Goal: Information Seeking & Learning: Learn about a topic

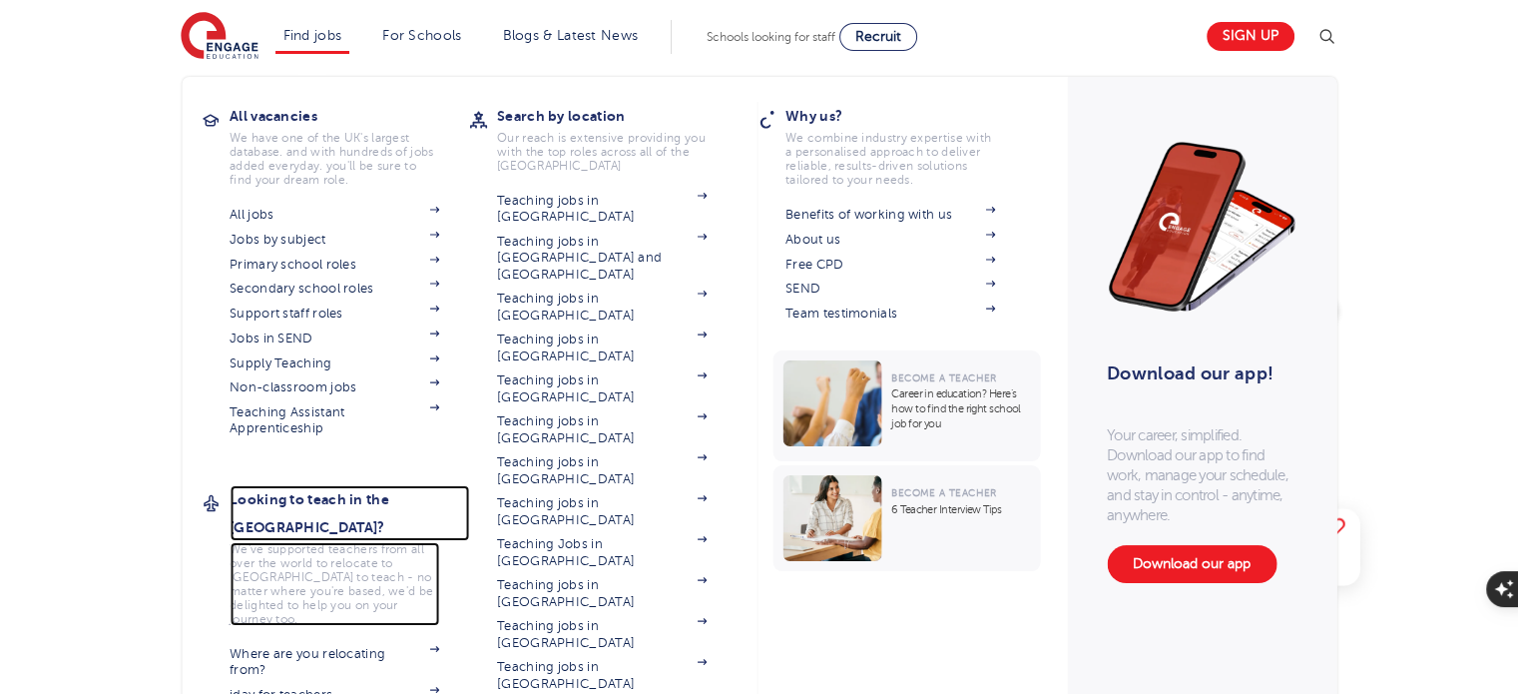
click at [350, 498] on h3 "Looking to teach in the [GEOGRAPHIC_DATA]?" at bounding box center [350, 513] width 240 height 56
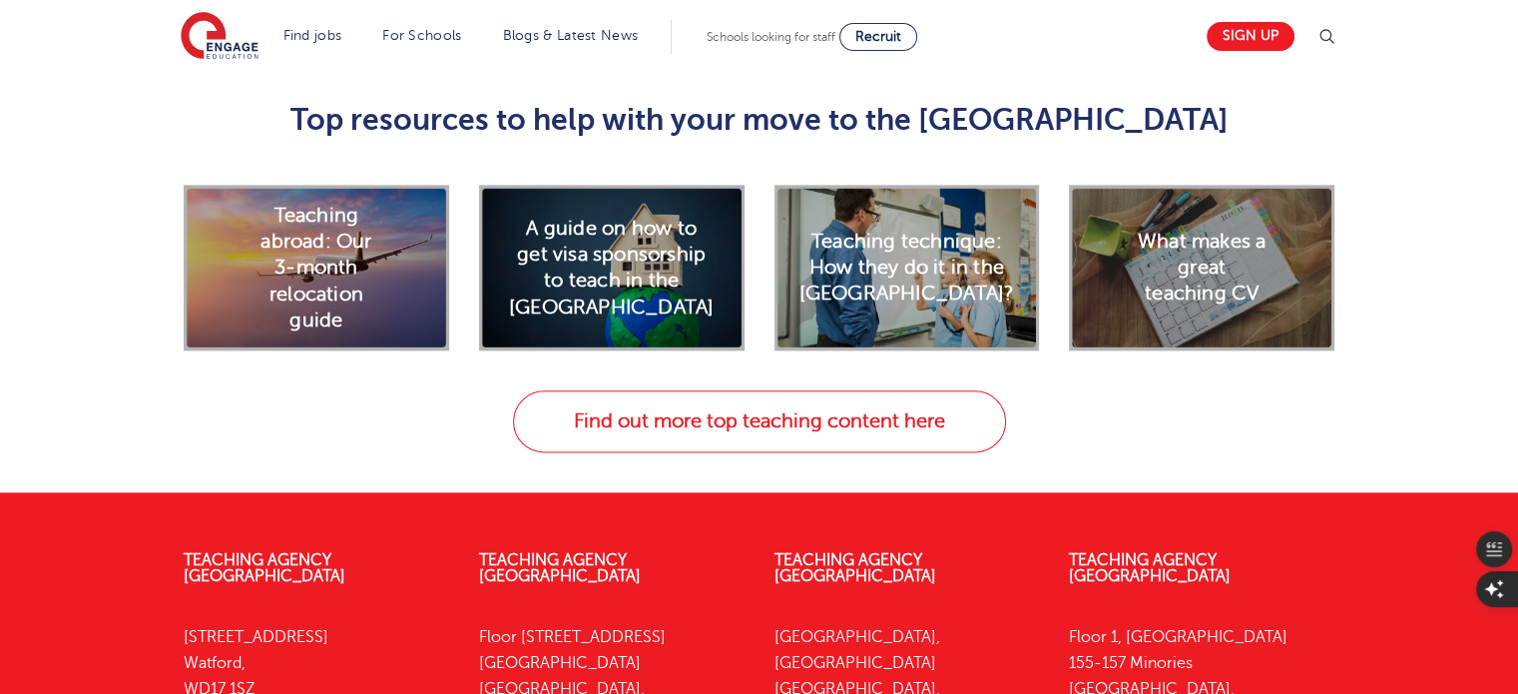
scroll to position [2431, 0]
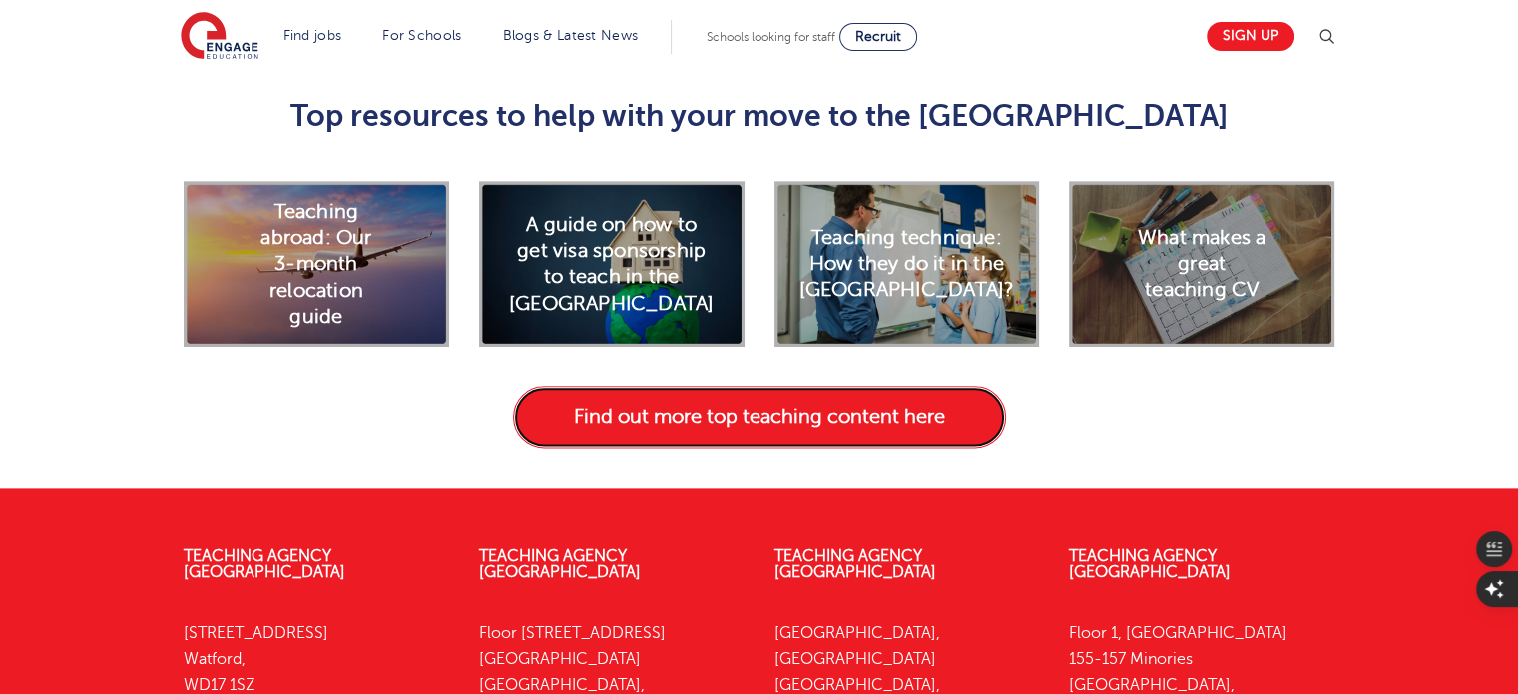
click at [773, 448] on link "Find out more top teaching content here" at bounding box center [759, 417] width 493 height 62
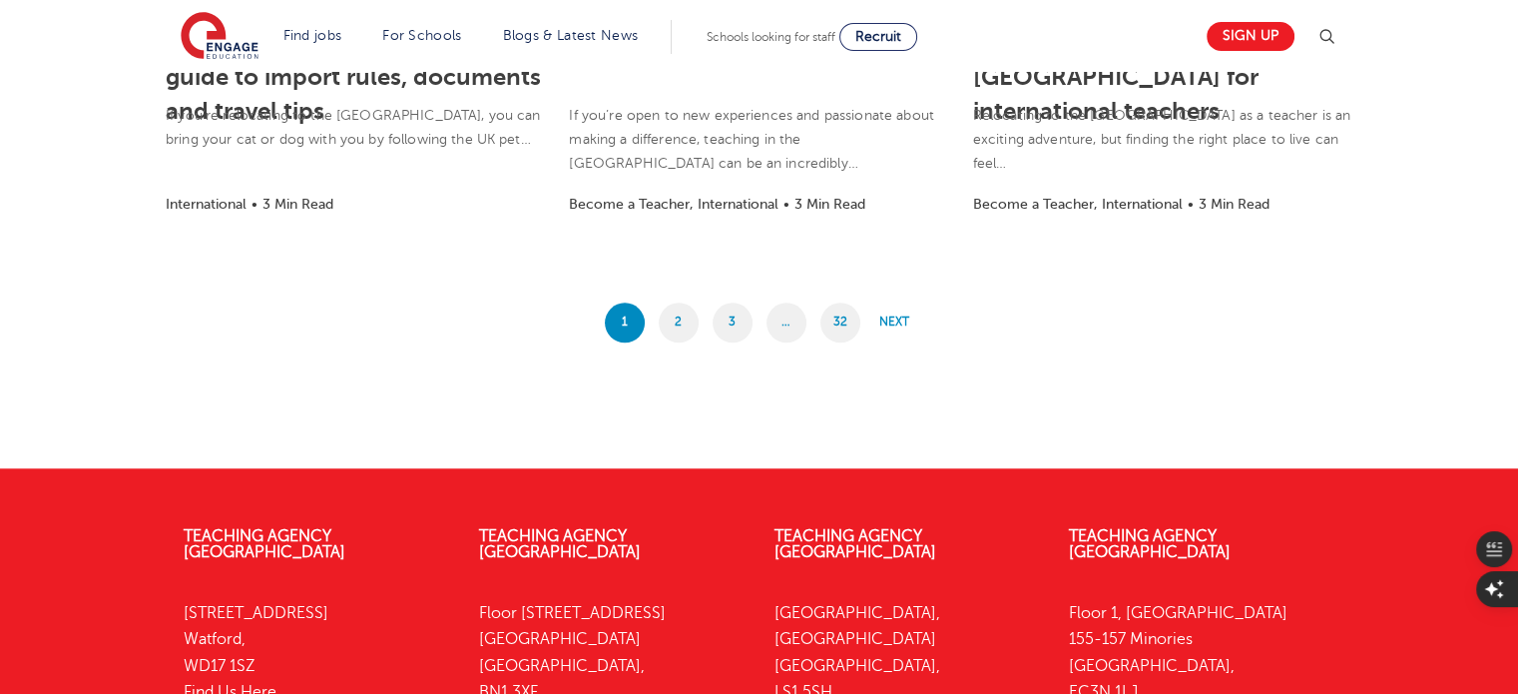
scroll to position [1853, 0]
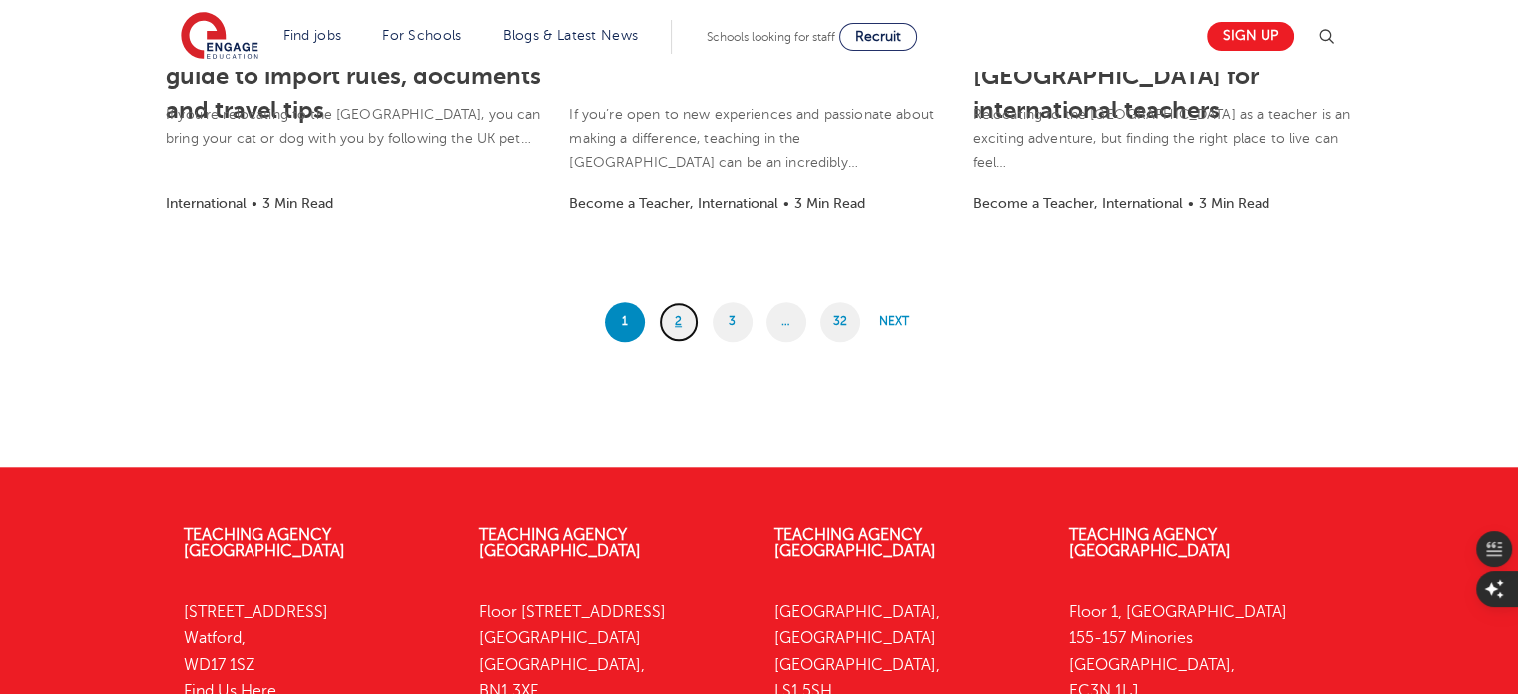
click at [671, 310] on link "2" at bounding box center [679, 321] width 40 height 40
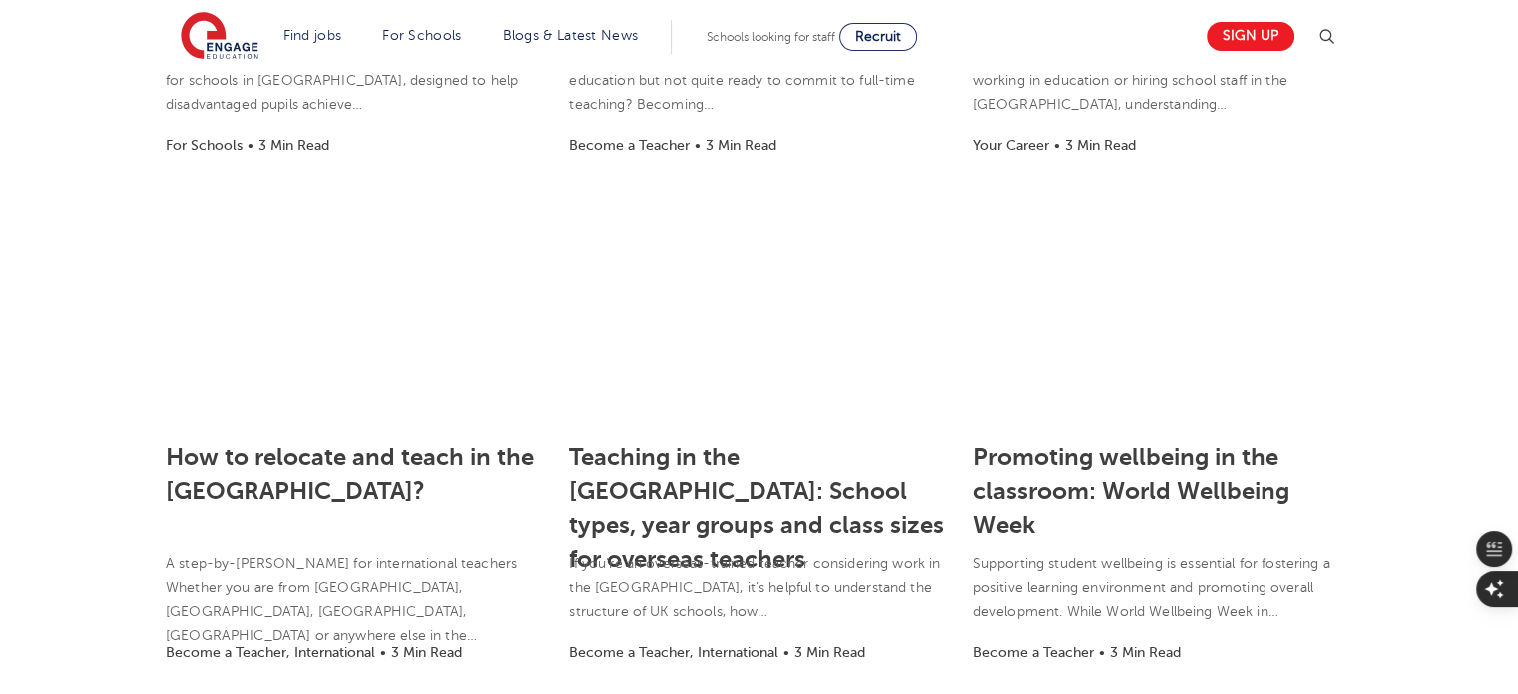
scroll to position [1485, 0]
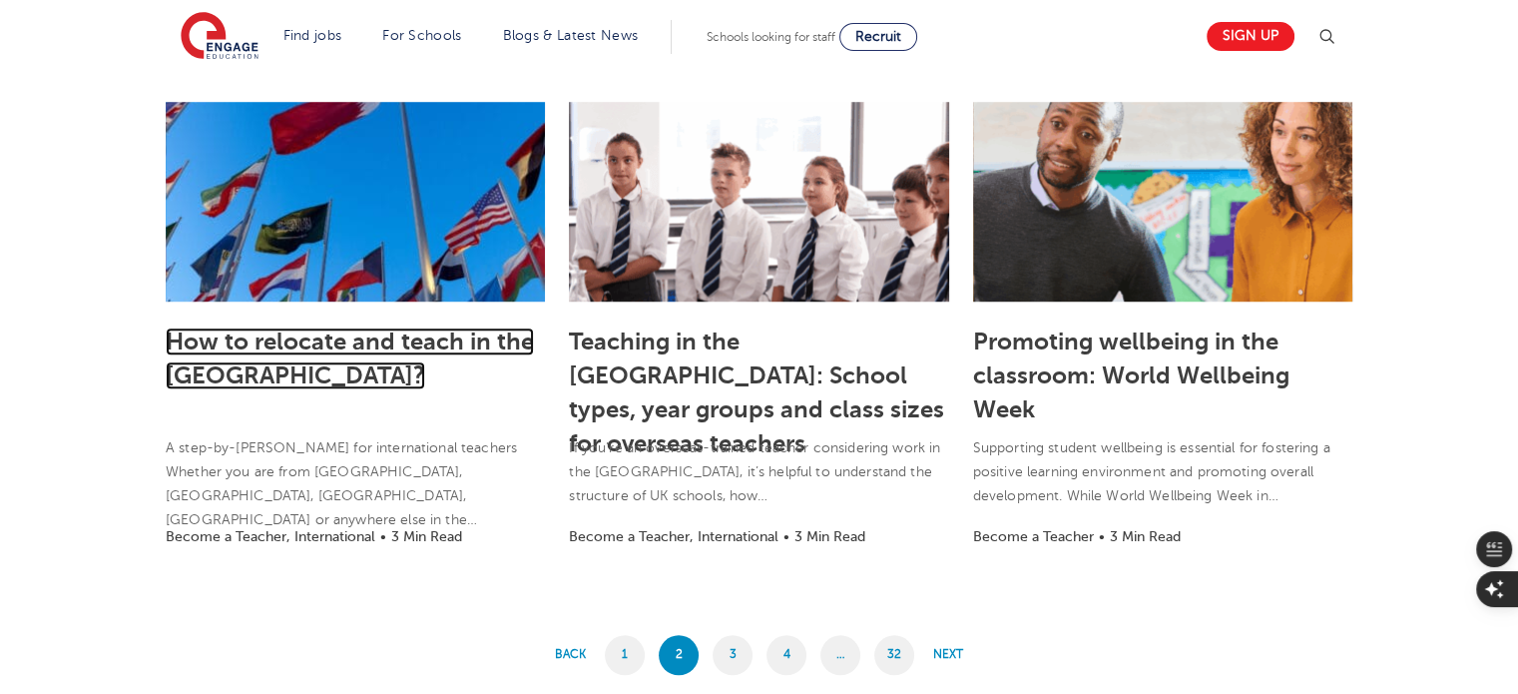
click at [340, 336] on link "How to relocate and teach in the [GEOGRAPHIC_DATA]?" at bounding box center [350, 358] width 368 height 62
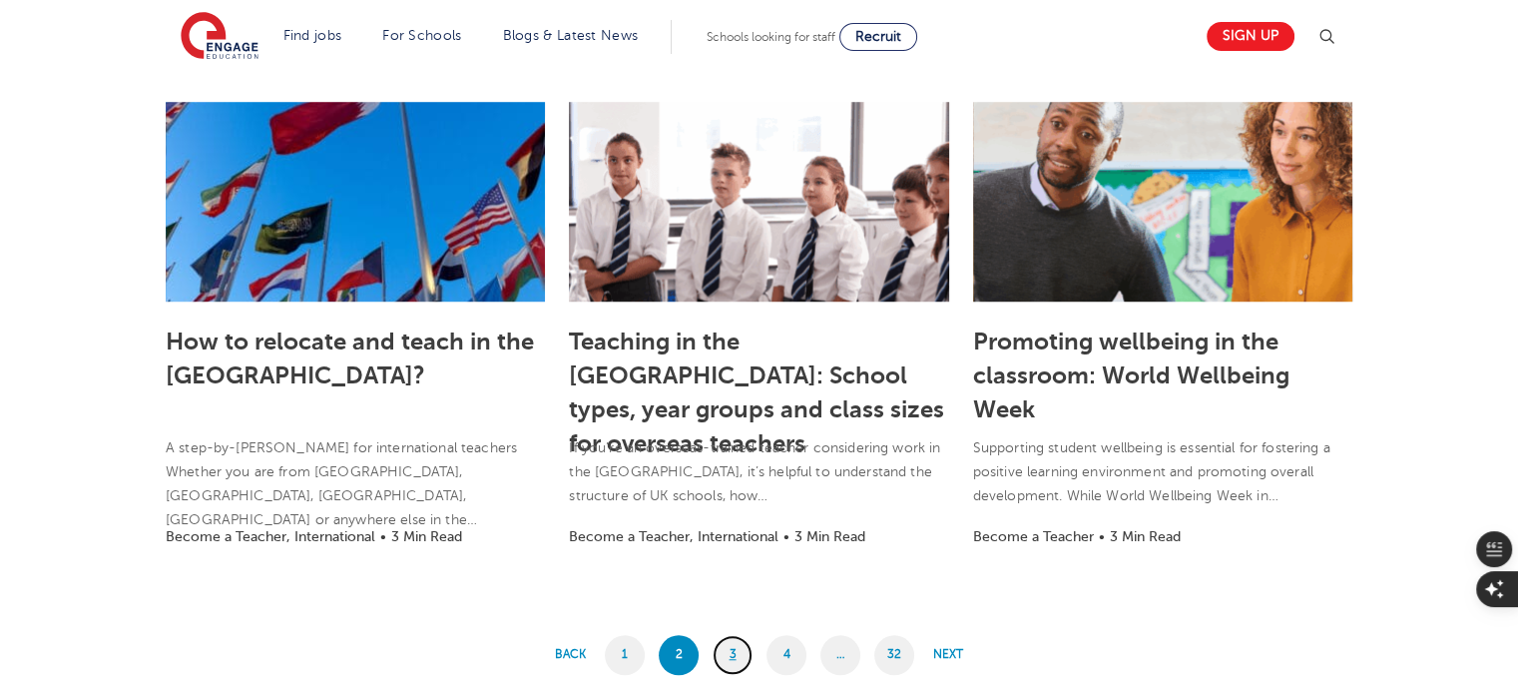
click at [736, 661] on link "3" at bounding box center [733, 655] width 40 height 40
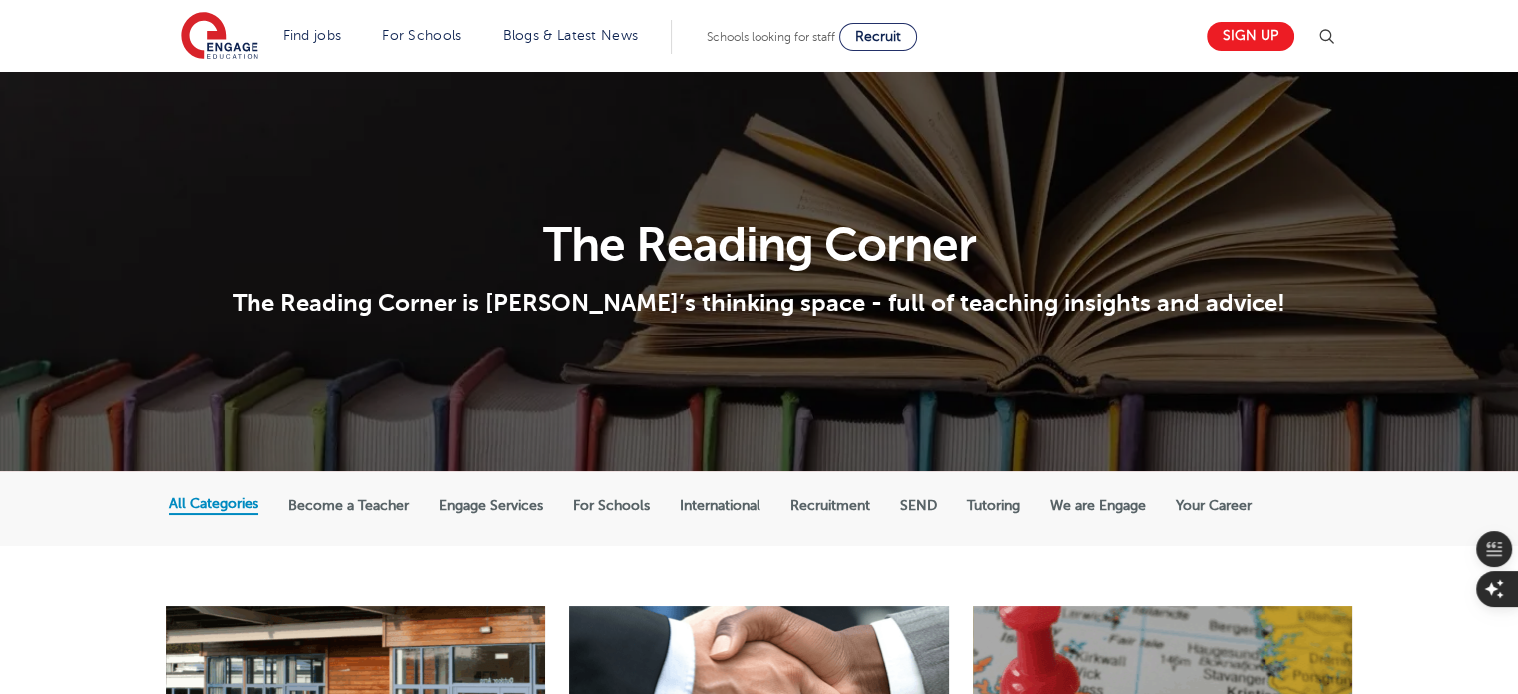
click at [735, 513] on label "International" at bounding box center [720, 506] width 81 height 18
click at [0, 0] on input "International" at bounding box center [0, 0] width 0 height 0
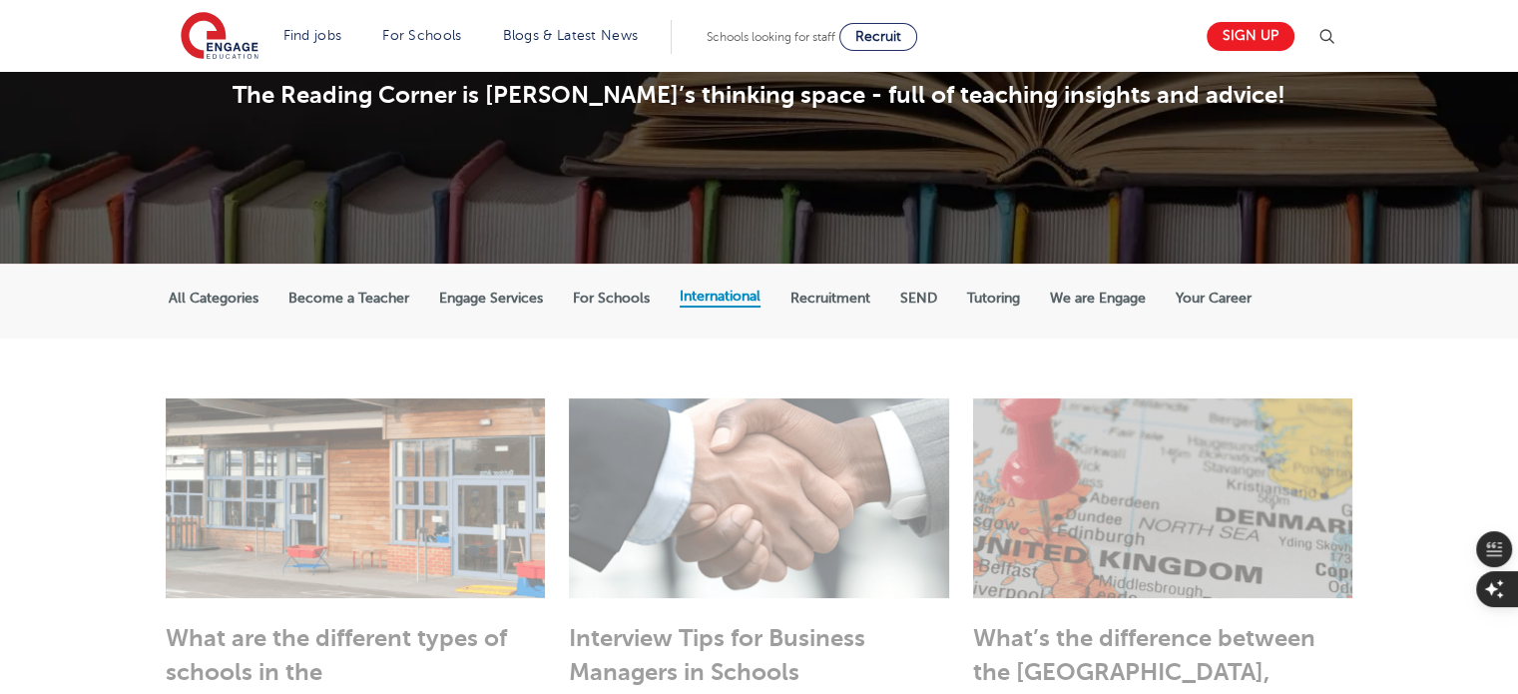
scroll to position [216, 0]
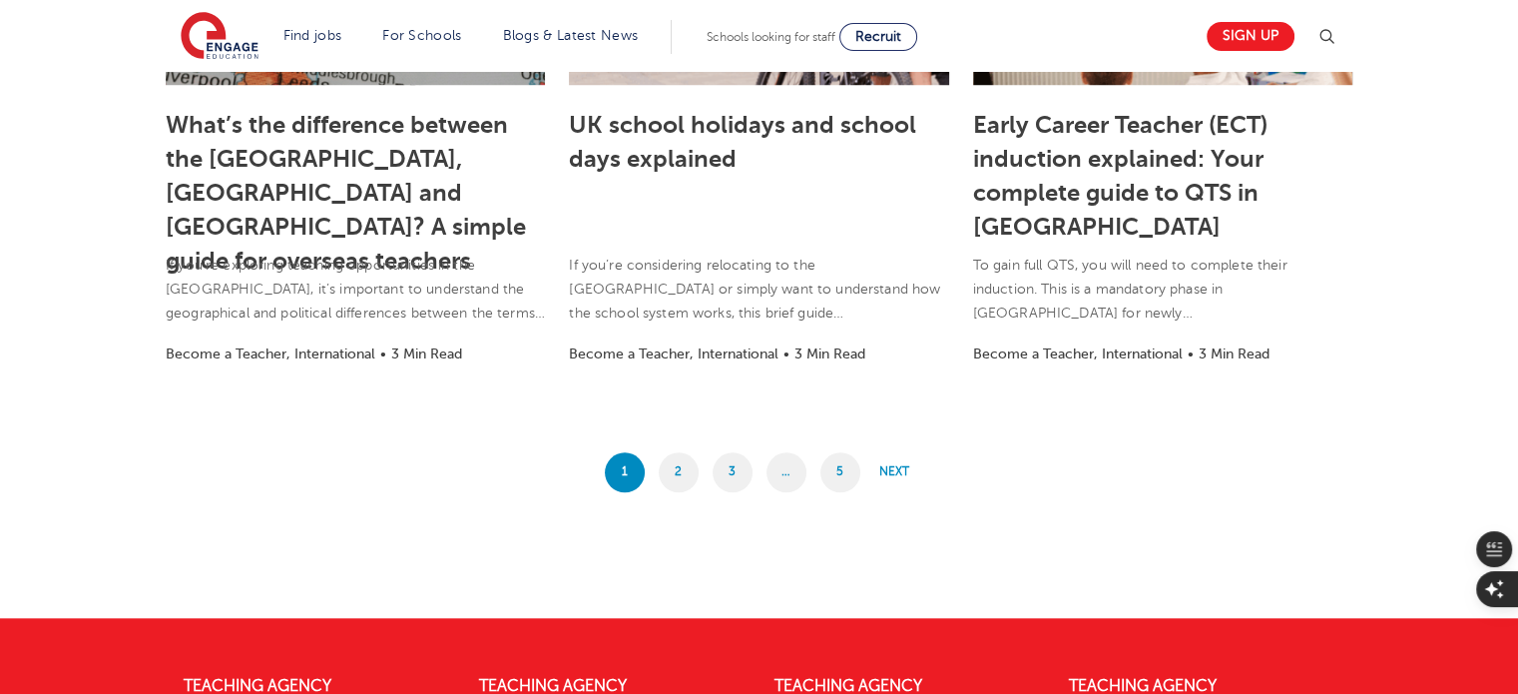
scroll to position [1812, 0]
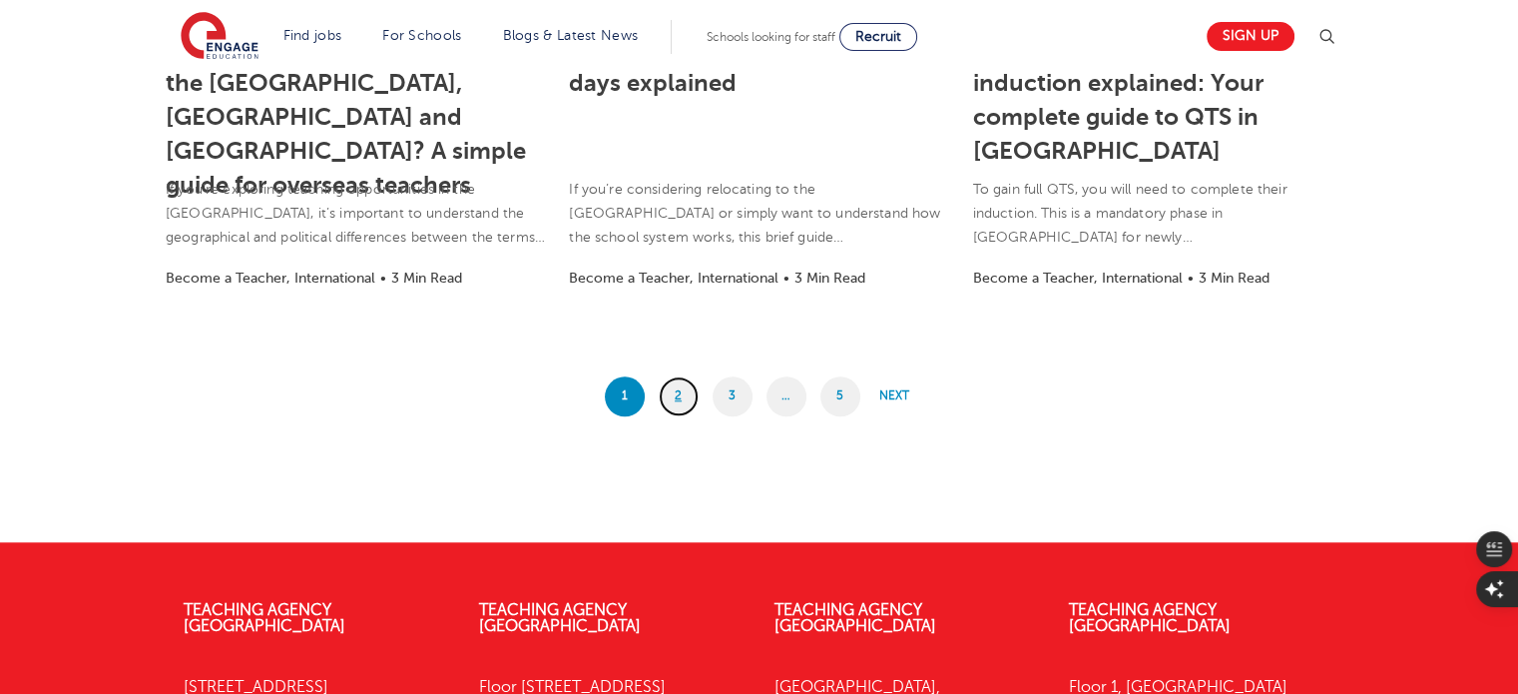
click at [687, 398] on link "2" at bounding box center [679, 396] width 40 height 40
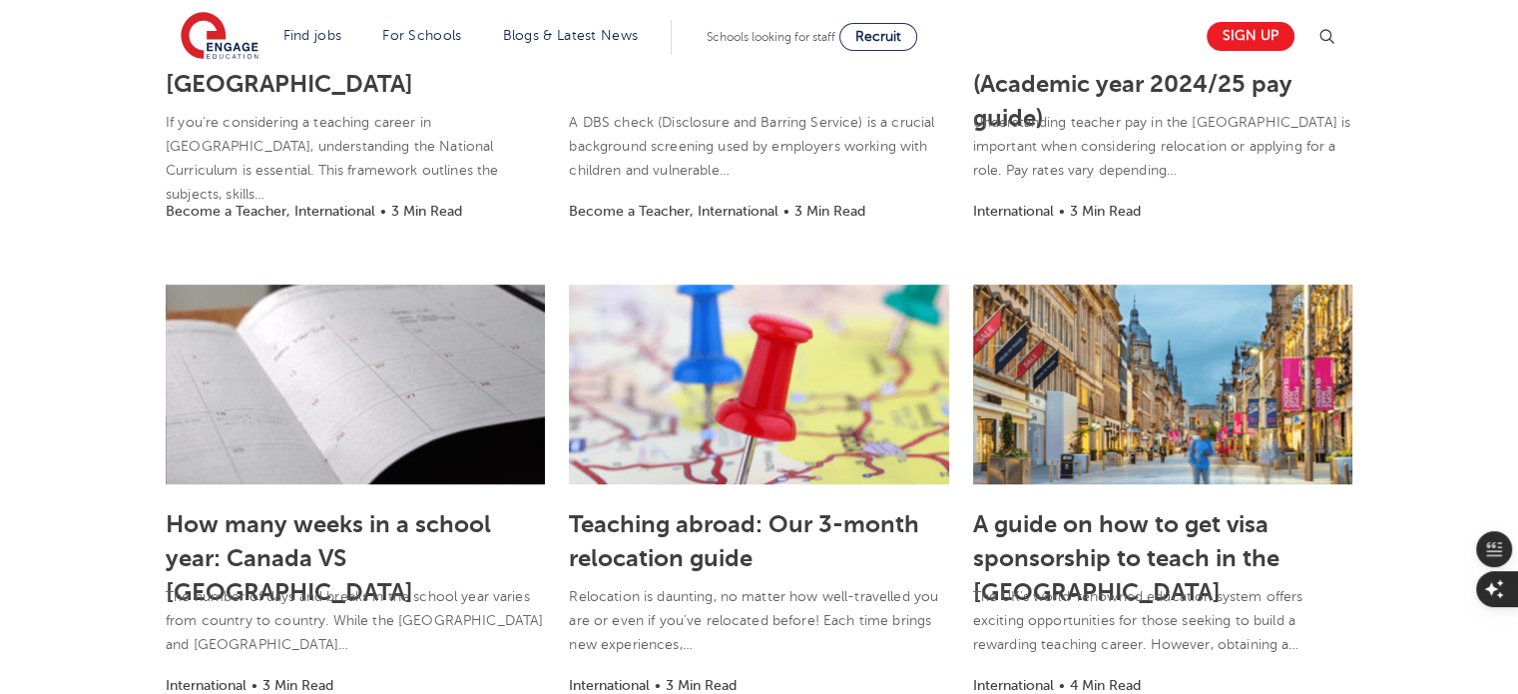
scroll to position [594, 0]
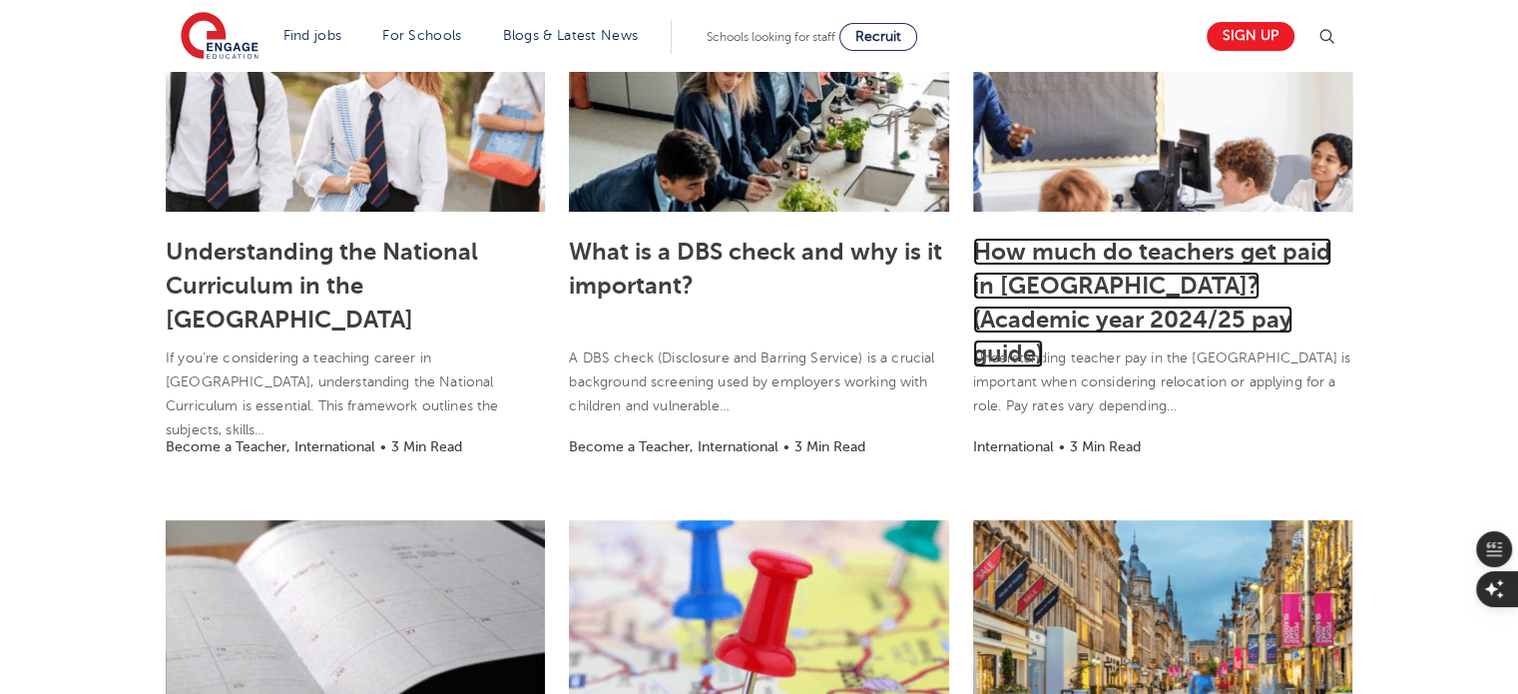
click at [1069, 309] on link "How much do teachers get paid in England? (Academic year 2024/25 pay guide)" at bounding box center [1152, 303] width 358 height 130
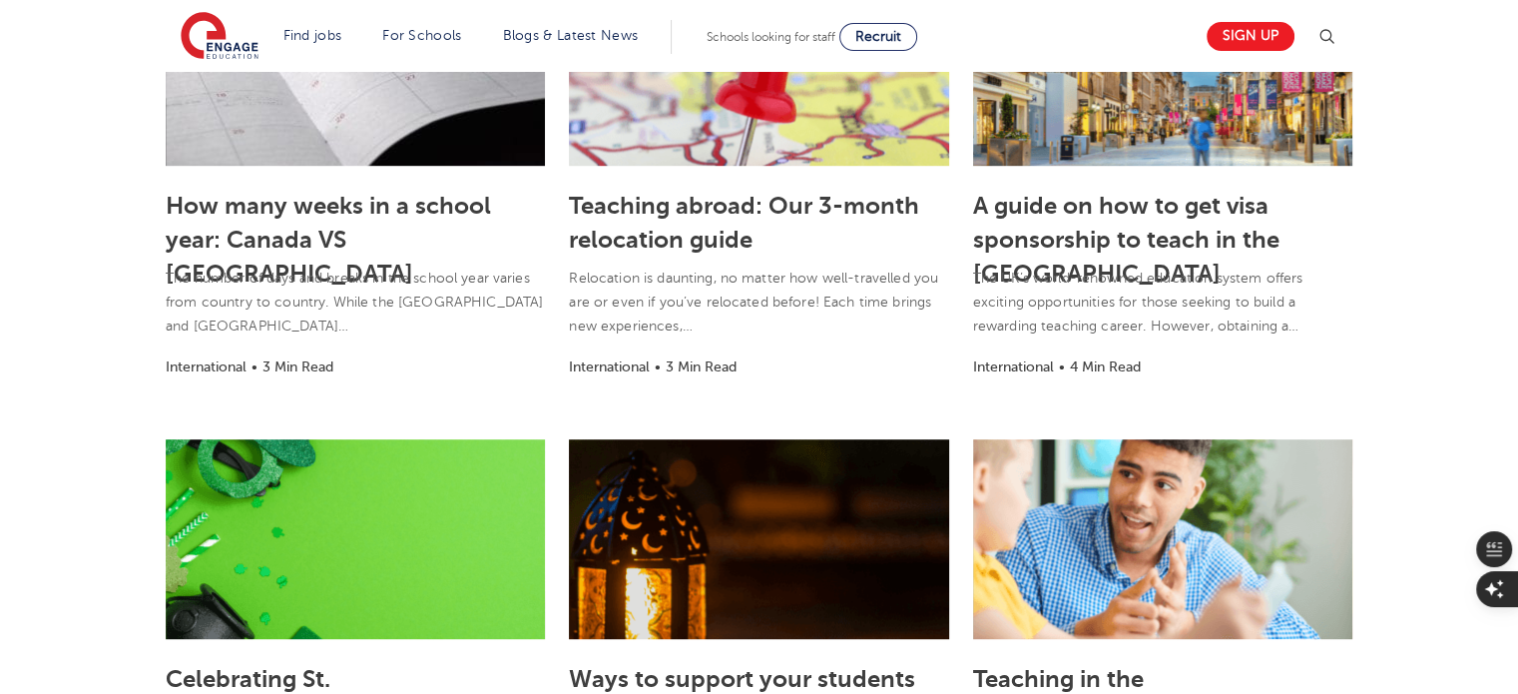
scroll to position [1186, 0]
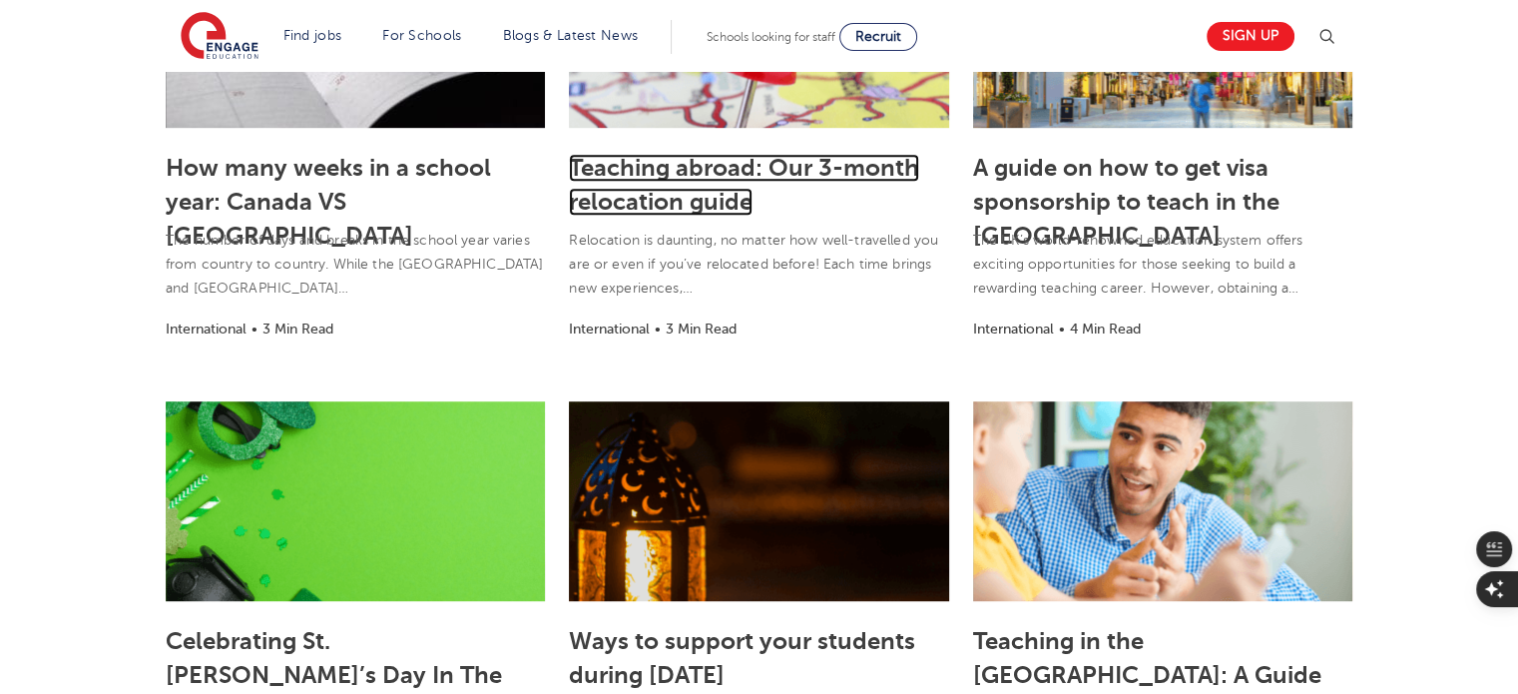
click at [702, 175] on link "Teaching abroad: Our 3-month relocation guide" at bounding box center [744, 185] width 350 height 62
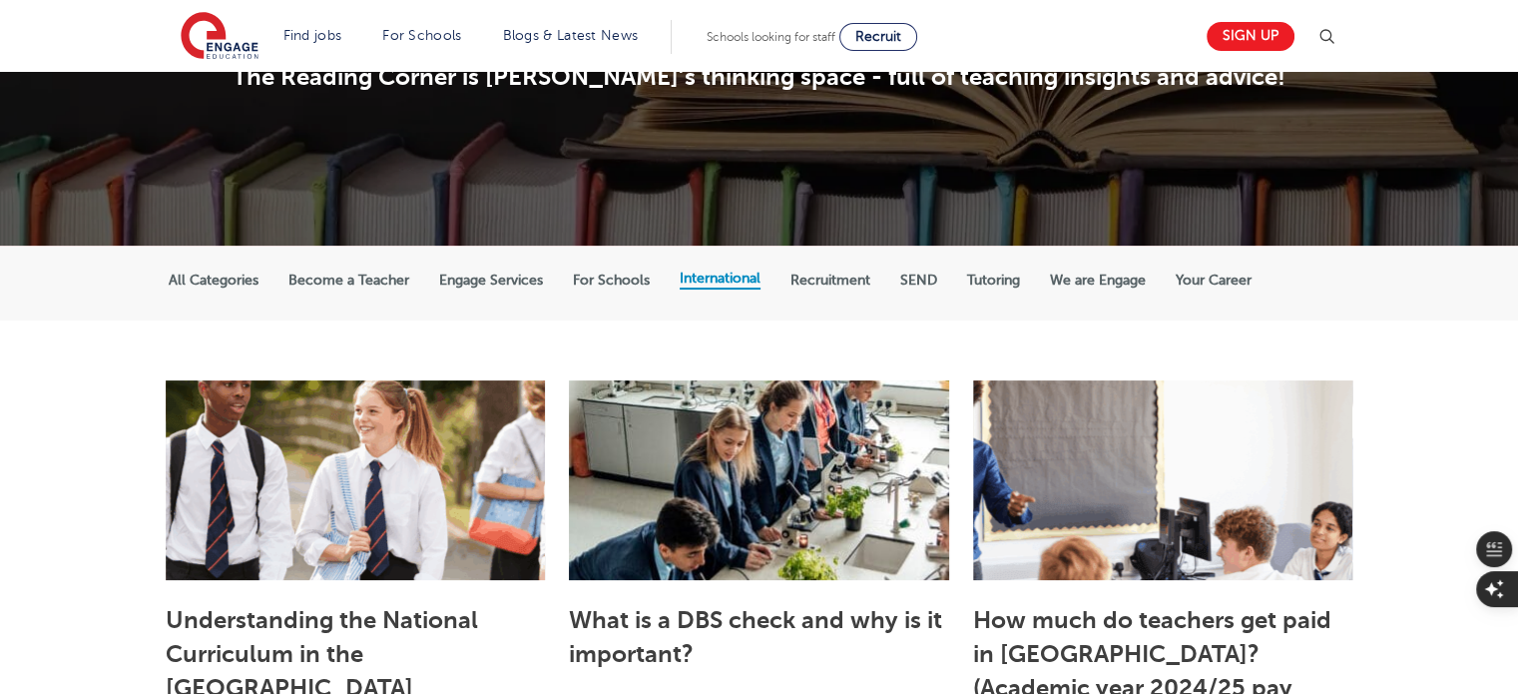
scroll to position [343, 0]
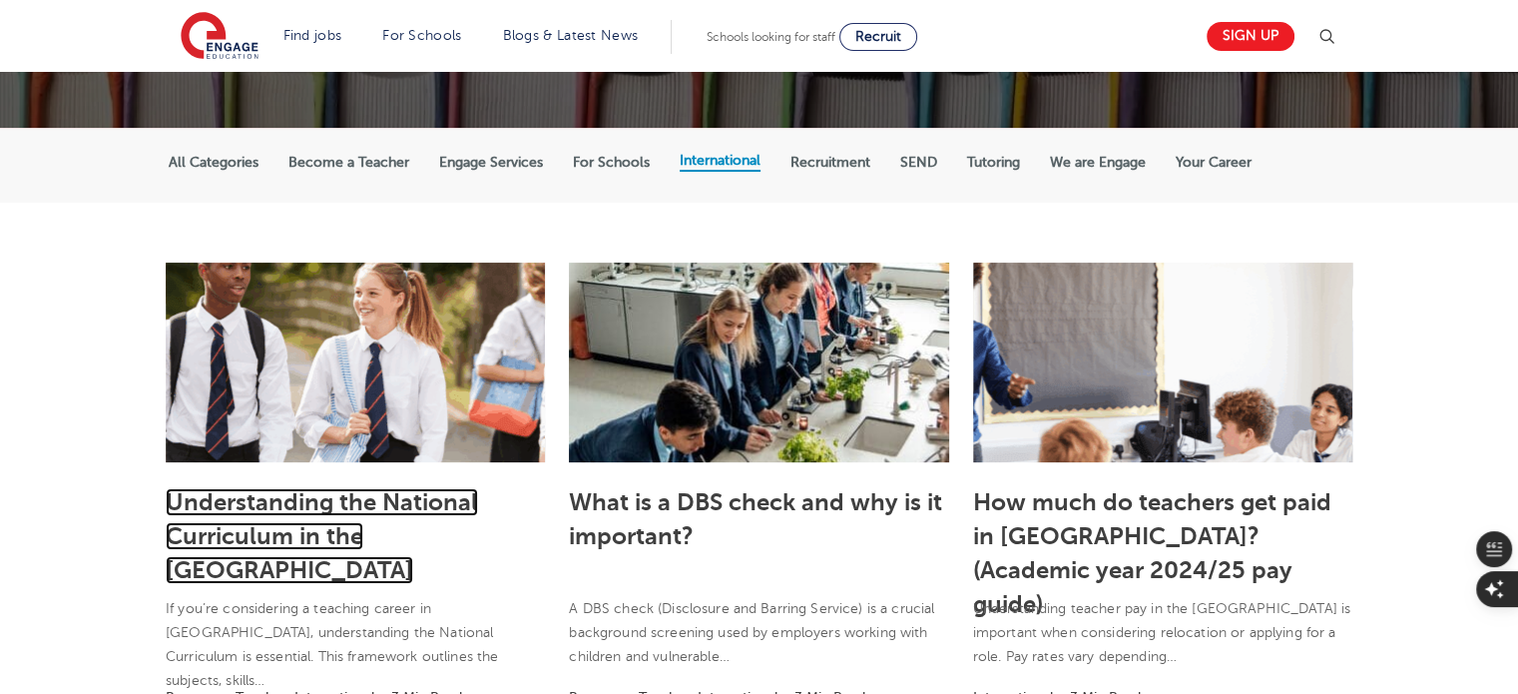
click at [323, 527] on link "Understanding the National Curriculum in the UK" at bounding box center [322, 536] width 312 height 96
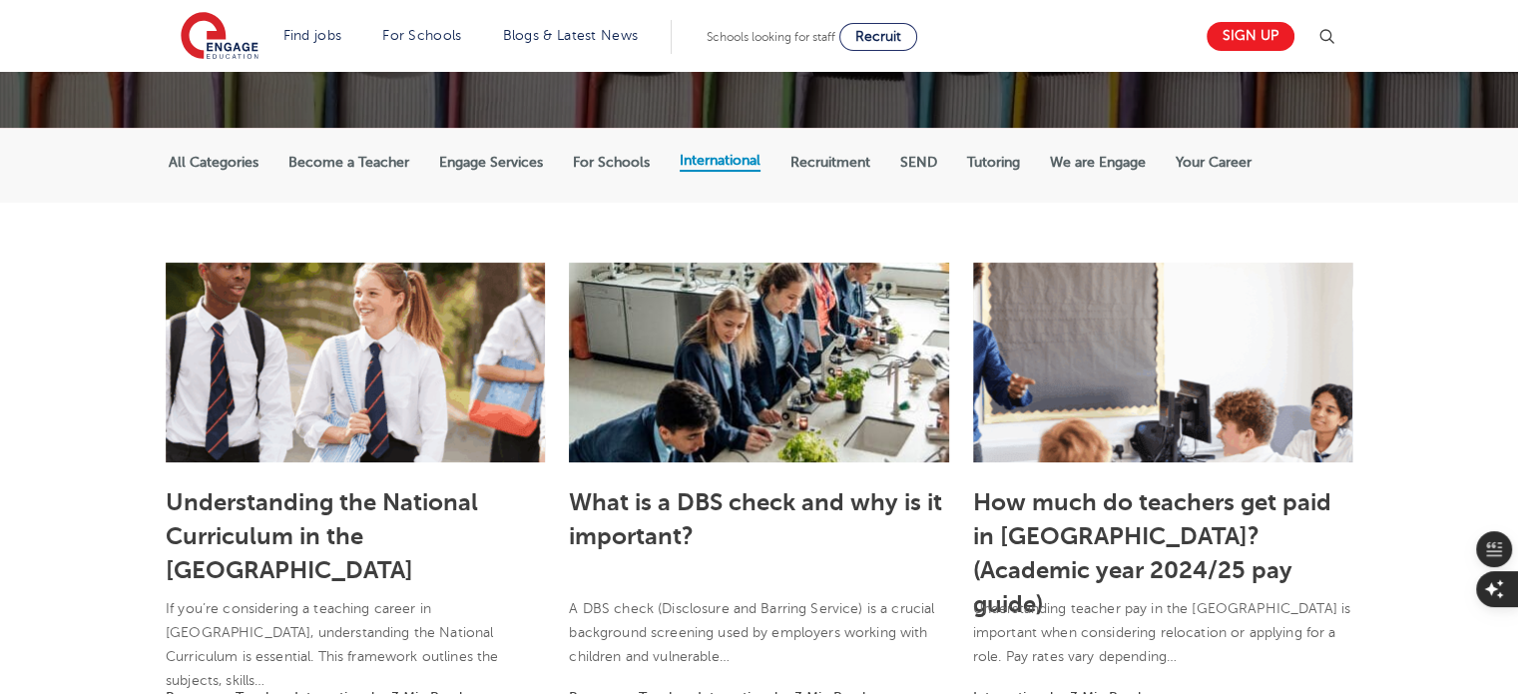
click at [697, 166] on label "International" at bounding box center [720, 161] width 81 height 18
click at [0, 0] on input "International" at bounding box center [0, 0] width 0 height 0
click at [705, 160] on label "International" at bounding box center [720, 161] width 81 height 18
click at [0, 0] on input "International" at bounding box center [0, 0] width 0 height 0
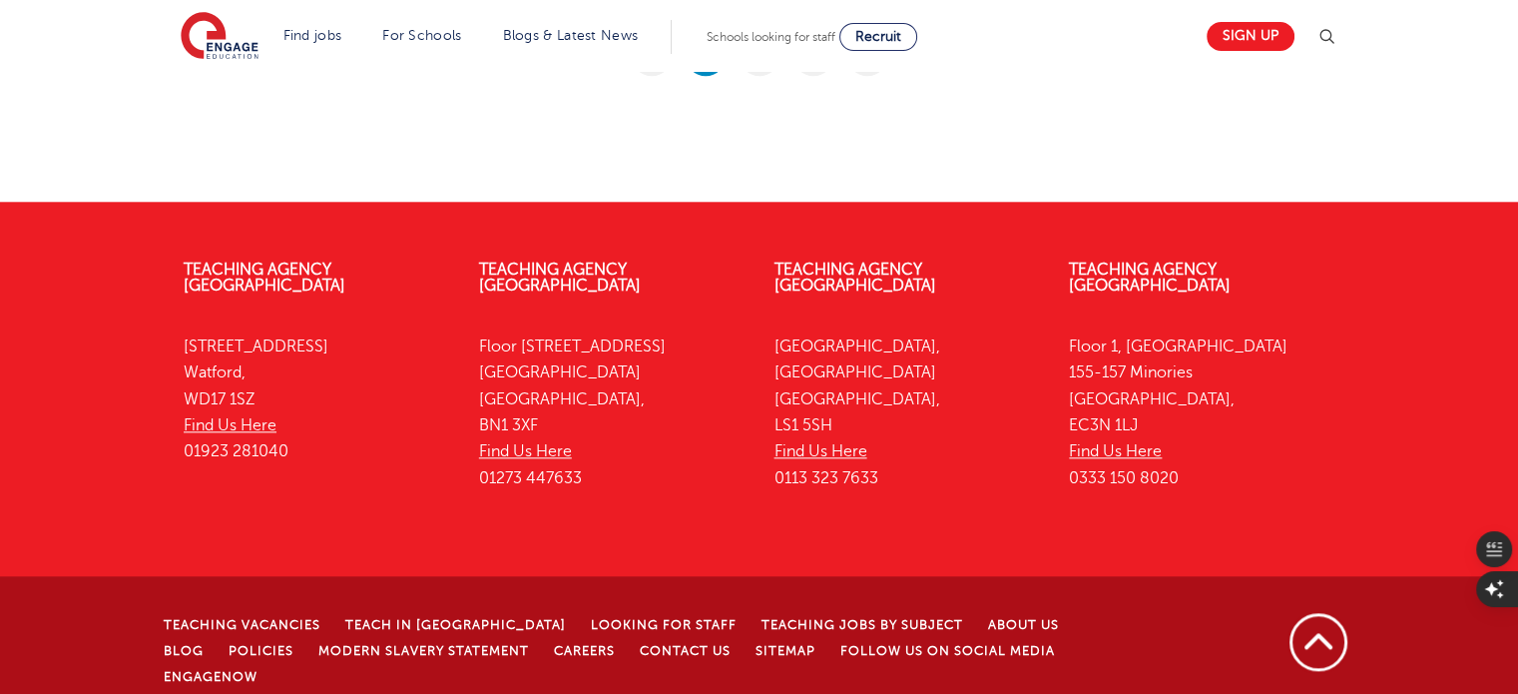
scroll to position [1988, 0]
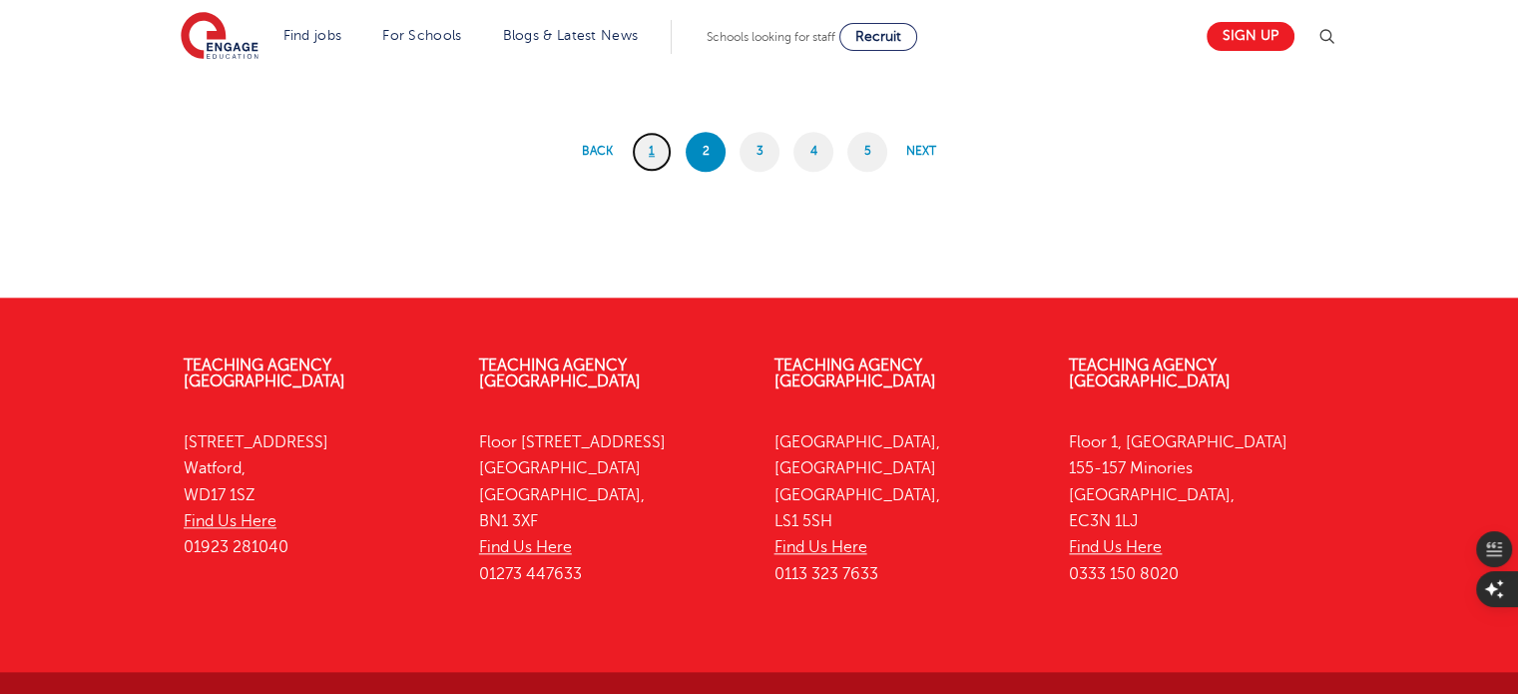
click at [652, 153] on link "1" at bounding box center [652, 152] width 40 height 40
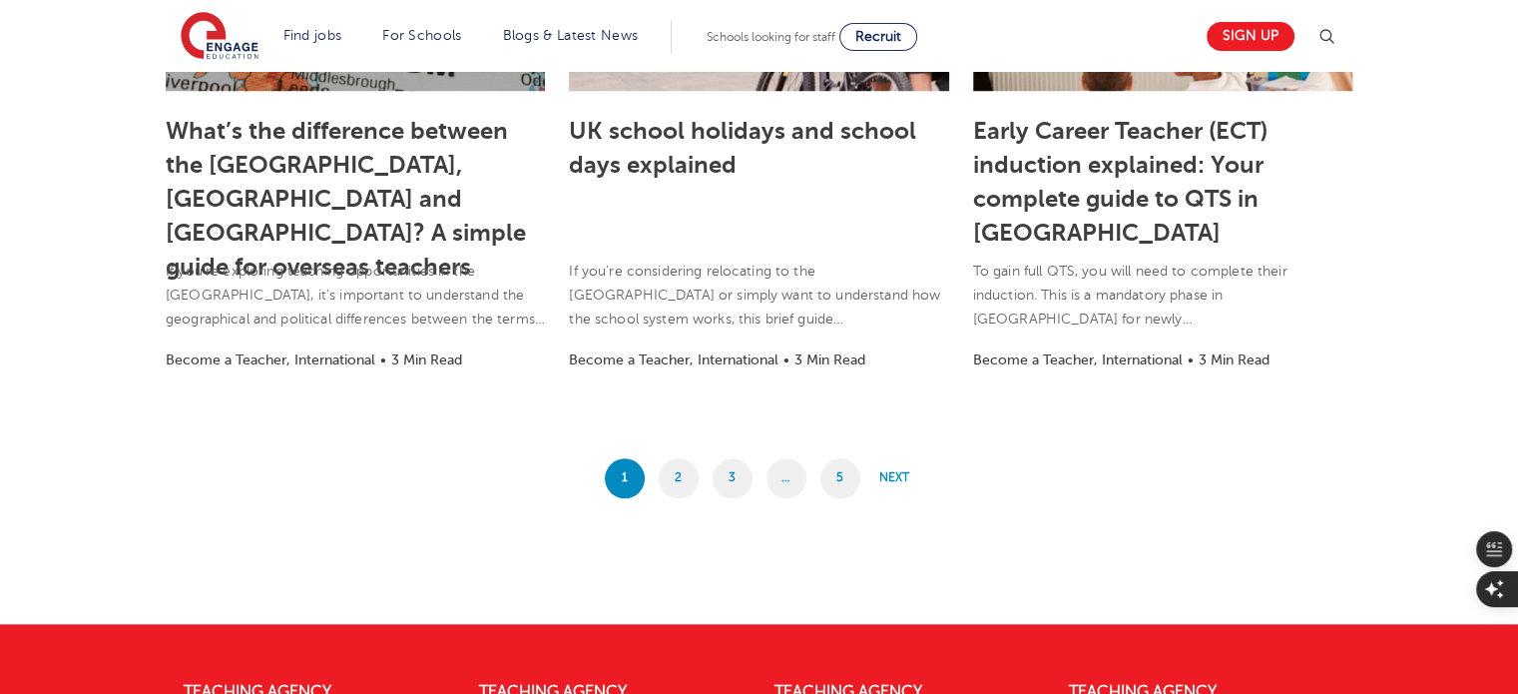
scroll to position [1729, 0]
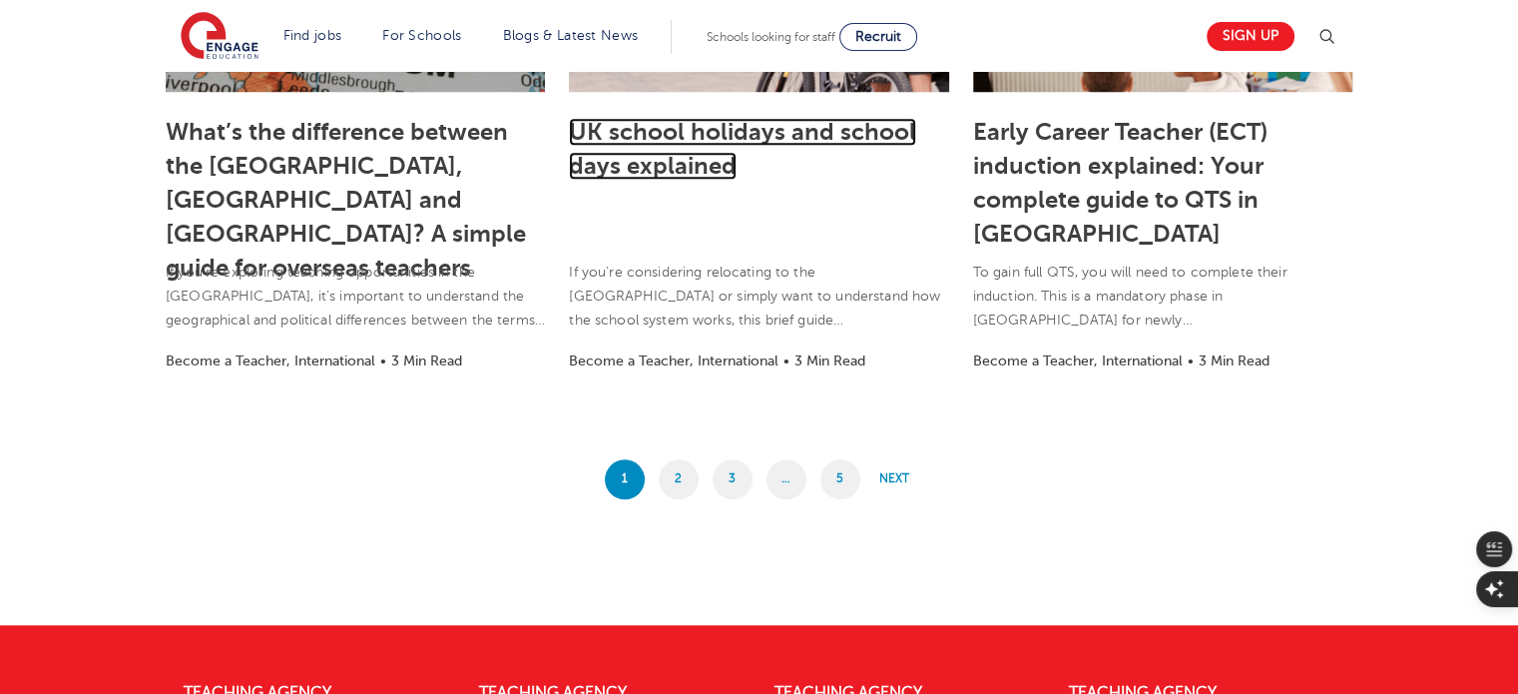
click at [651, 130] on link "UK school holidays and school days explained" at bounding box center [742, 149] width 347 height 62
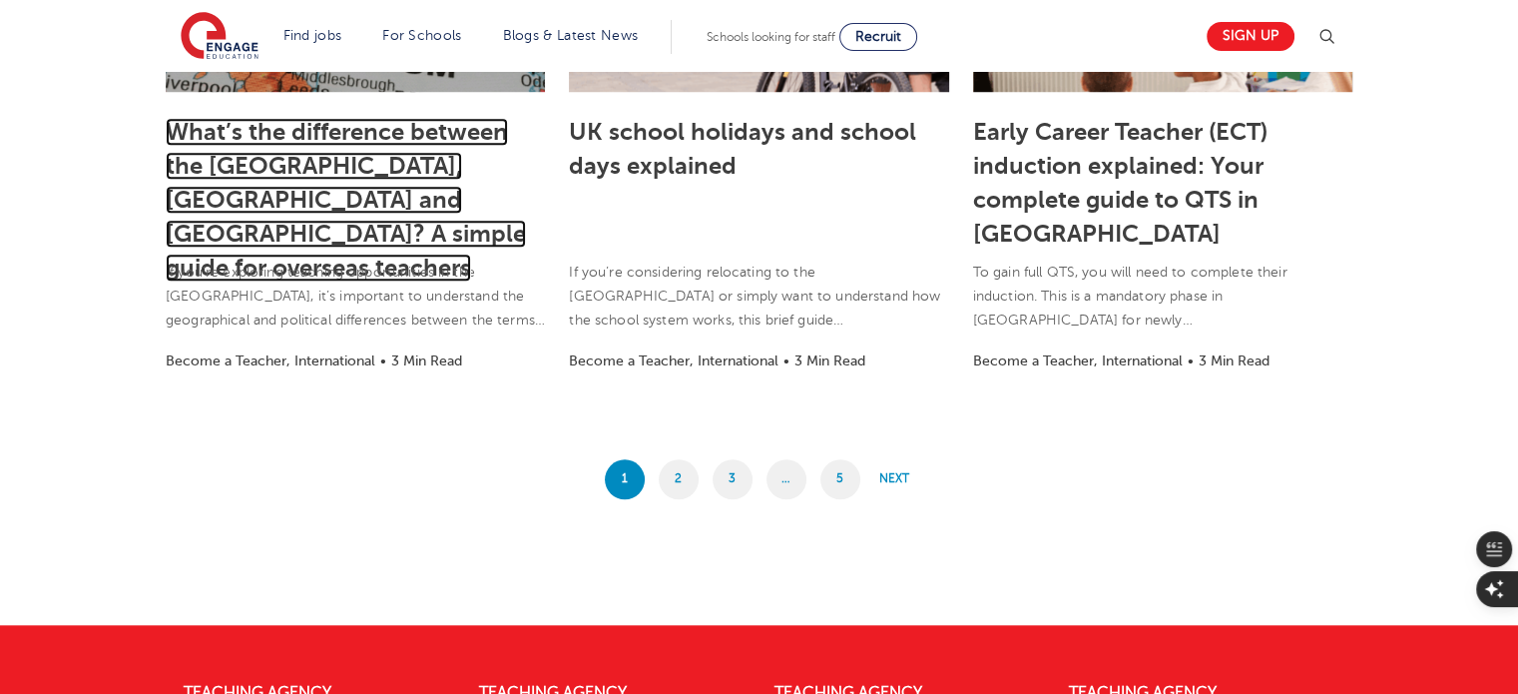
click at [236, 201] on link "What’s the difference between the UK, Great Britain and England? A simple guide…" at bounding box center [346, 200] width 360 height 164
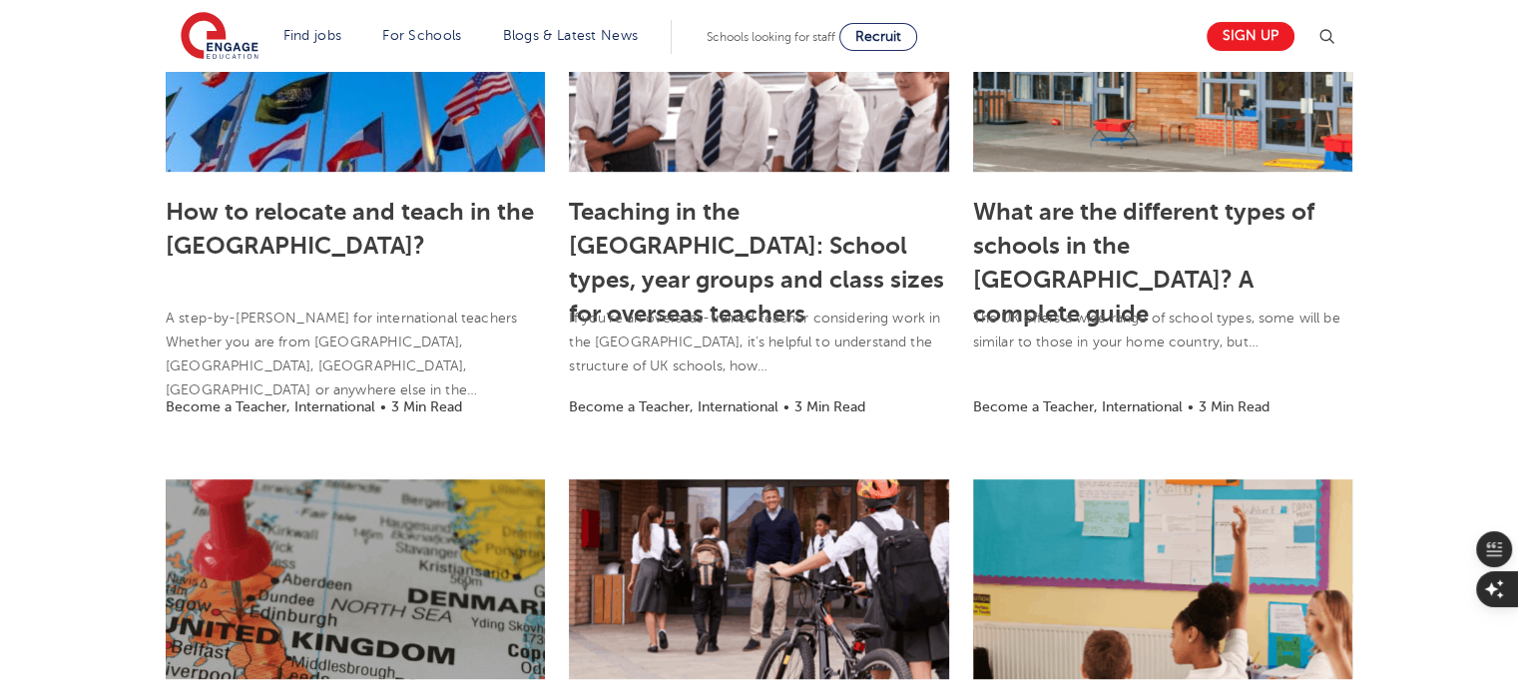
scroll to position [1006, 0]
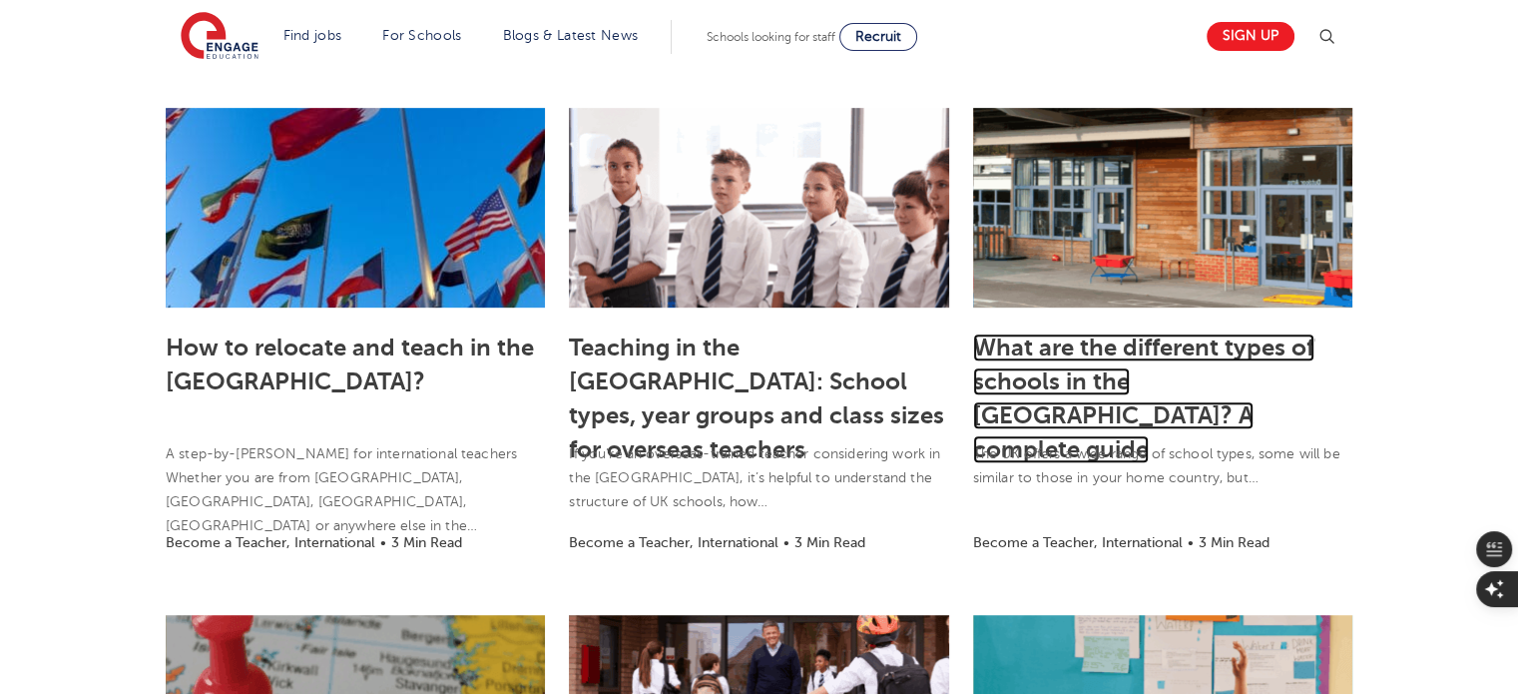
click at [1022, 379] on link "What are the different types of schools in the UK? A complete guide" at bounding box center [1143, 398] width 341 height 130
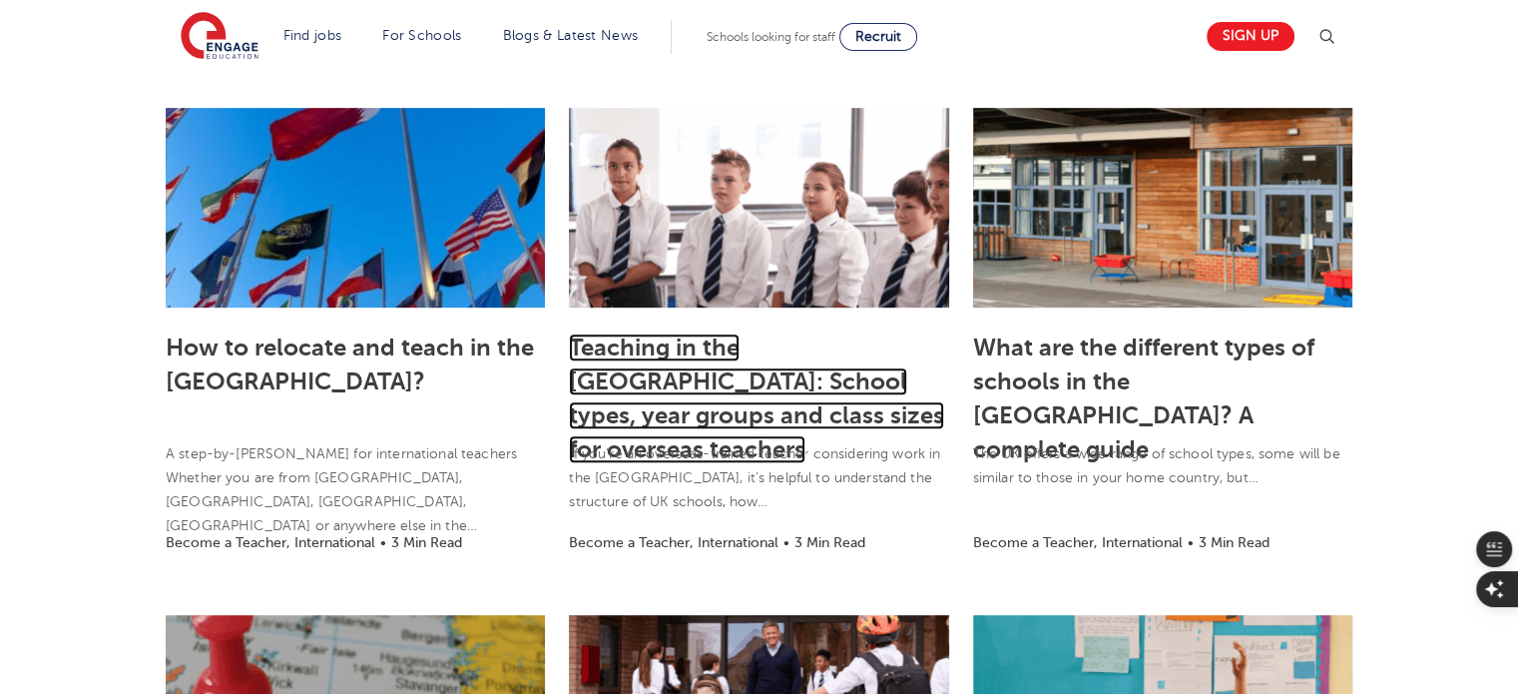
click at [829, 358] on link "Teaching in the UK: School types, year groups and class sizes for overseas teac…" at bounding box center [756, 398] width 375 height 130
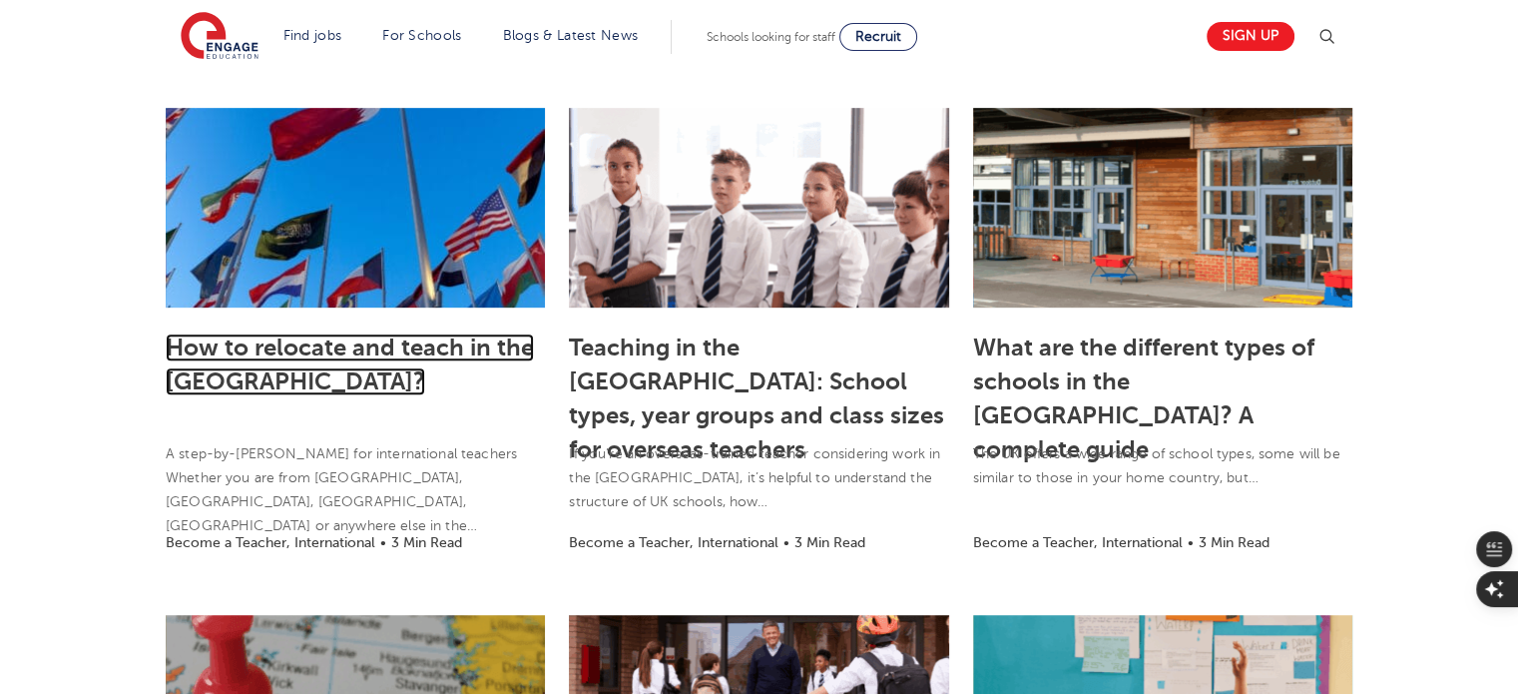
click at [460, 349] on link "How to relocate and teach in the UK?" at bounding box center [350, 364] width 368 height 62
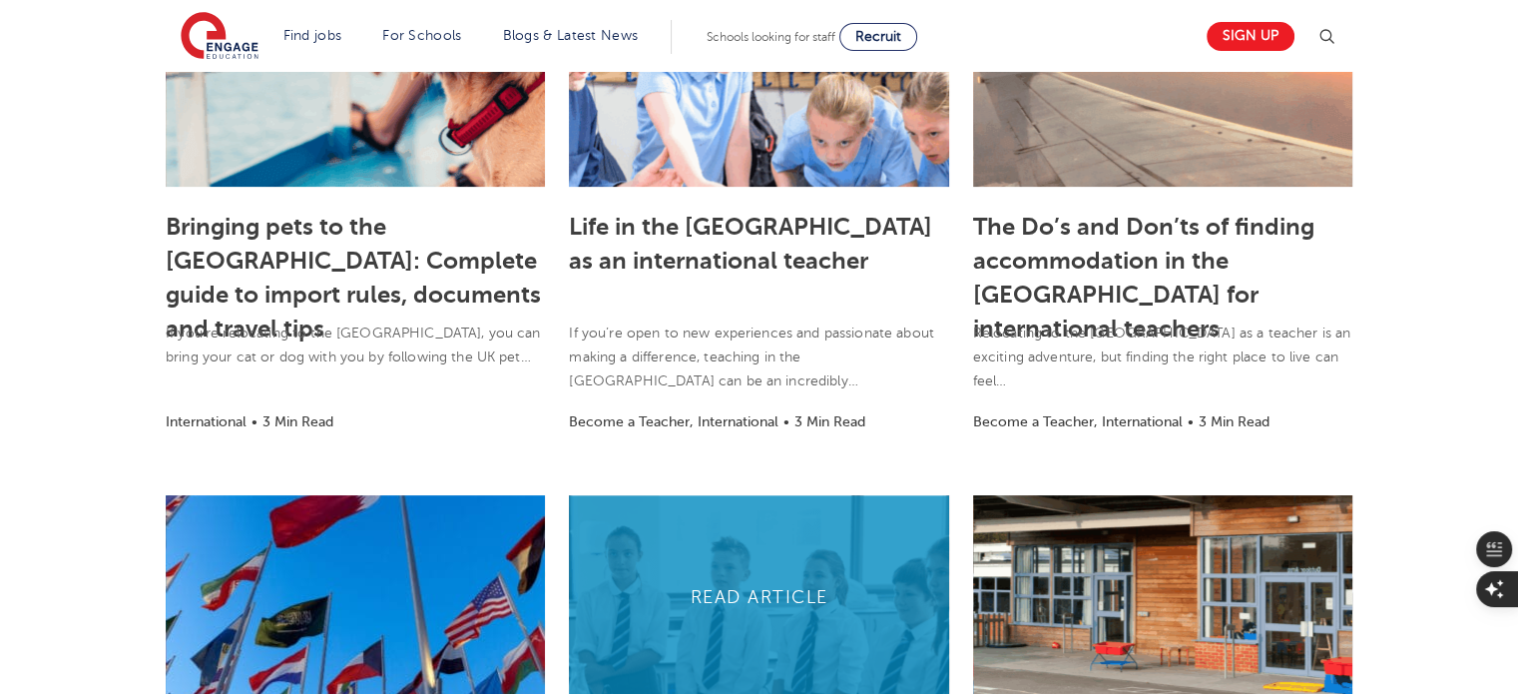
scroll to position [559, 0]
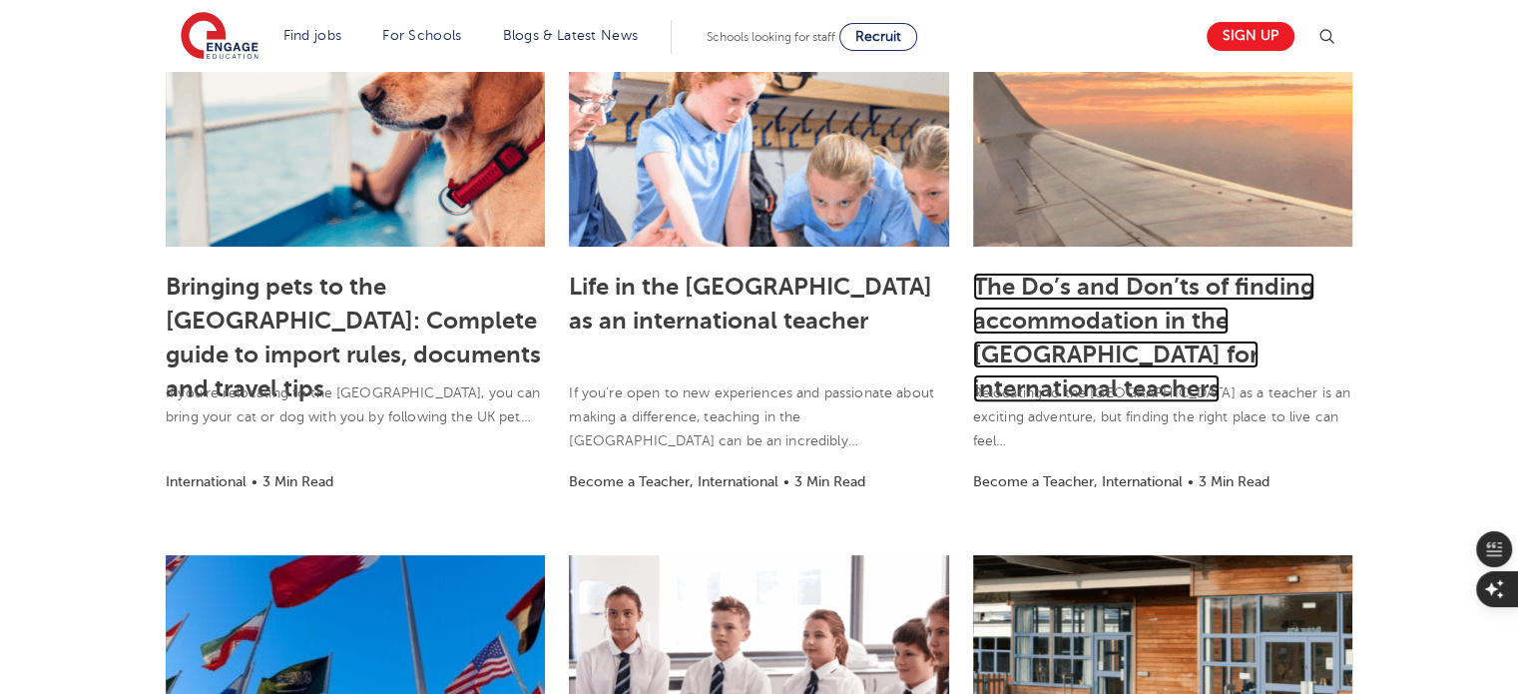
click at [1094, 311] on link "The Do’s and Don’ts of finding accommodation in the UK for international teache…" at bounding box center [1143, 337] width 341 height 130
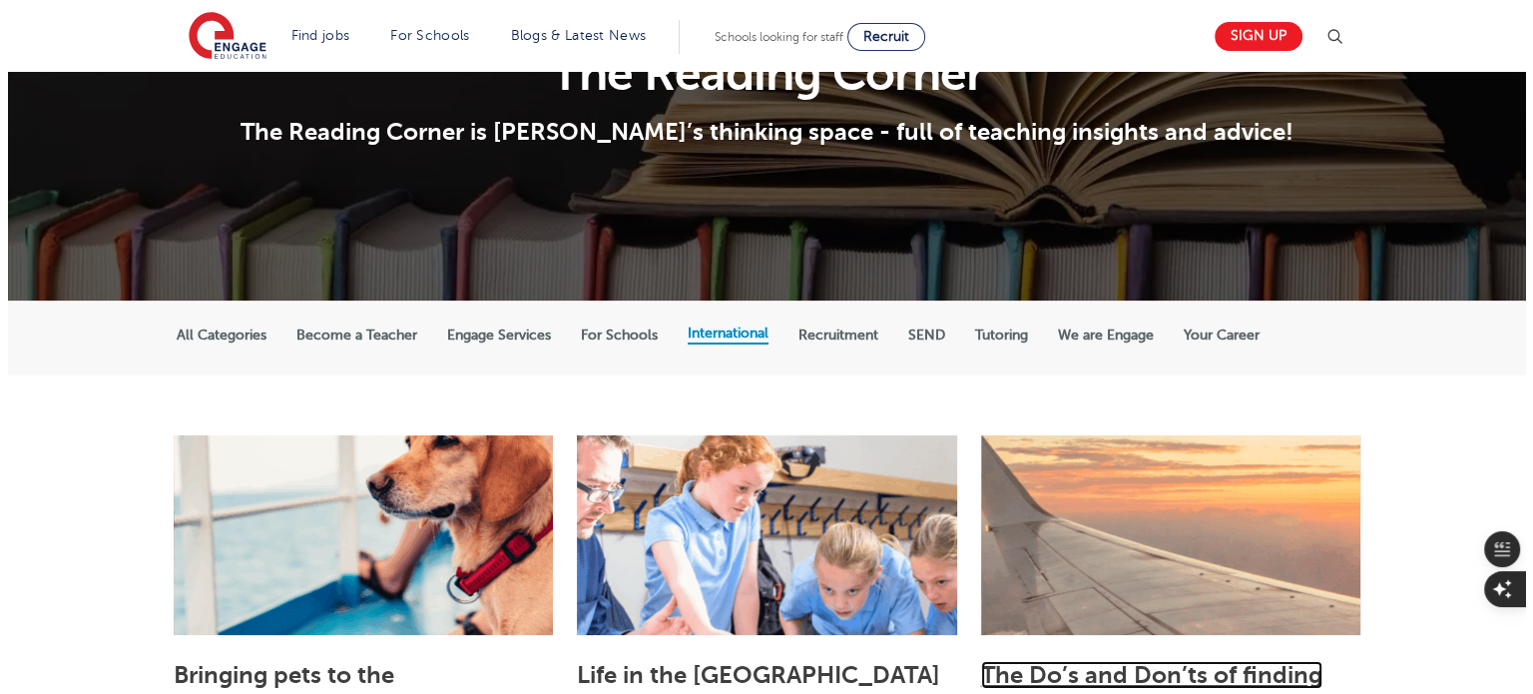
scroll to position [83, 0]
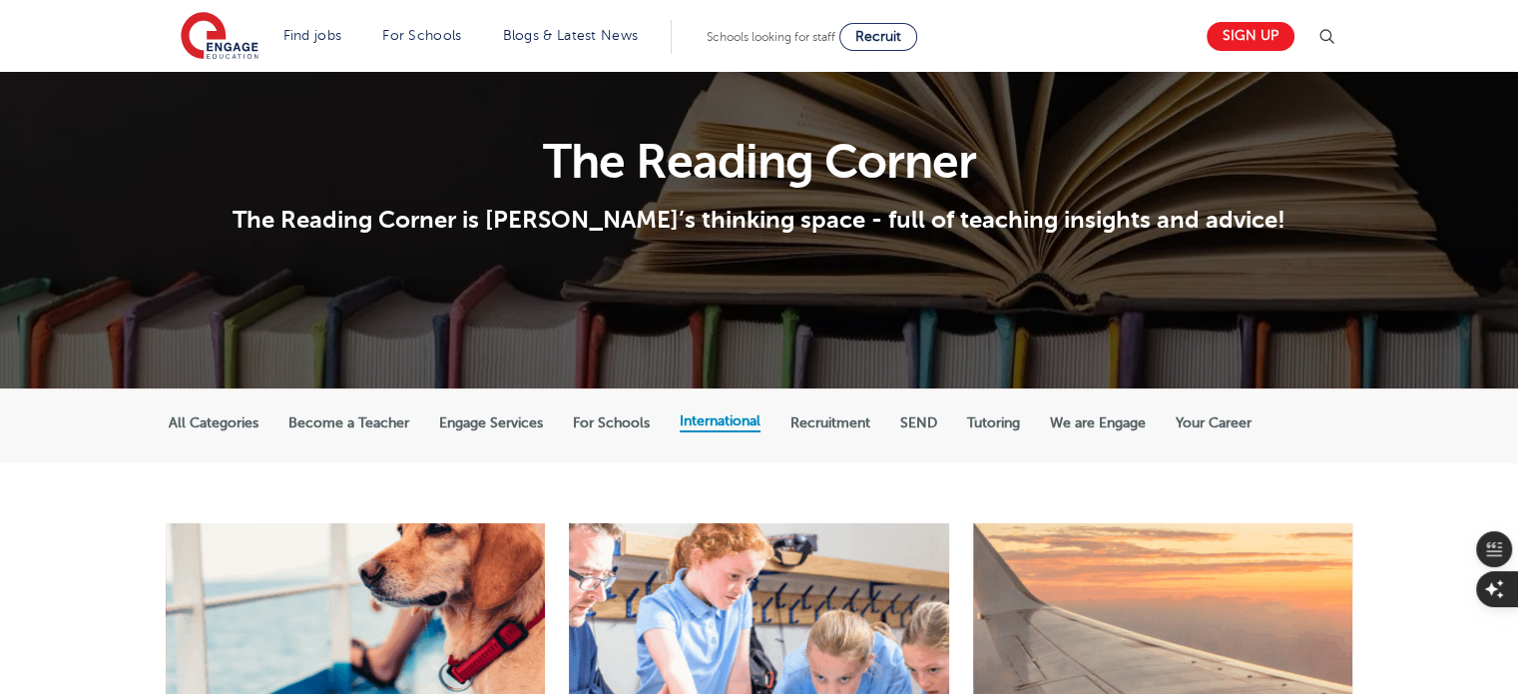
click at [1337, 31] on img at bounding box center [1327, 37] width 24 height 24
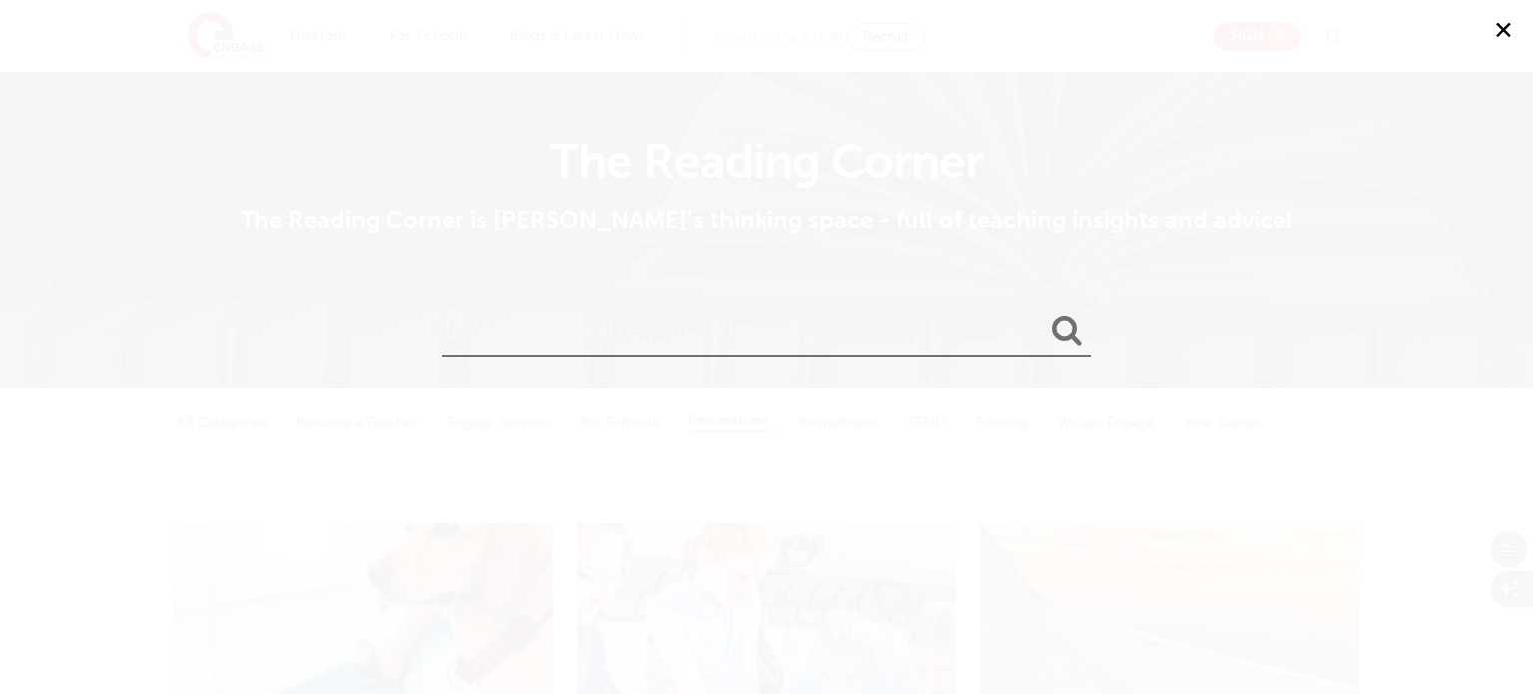
click at [948, 326] on input "search" at bounding box center [766, 324] width 649 height 65
type input "pay"
click at [1043, 312] on button "submit" at bounding box center [1067, 330] width 48 height 37
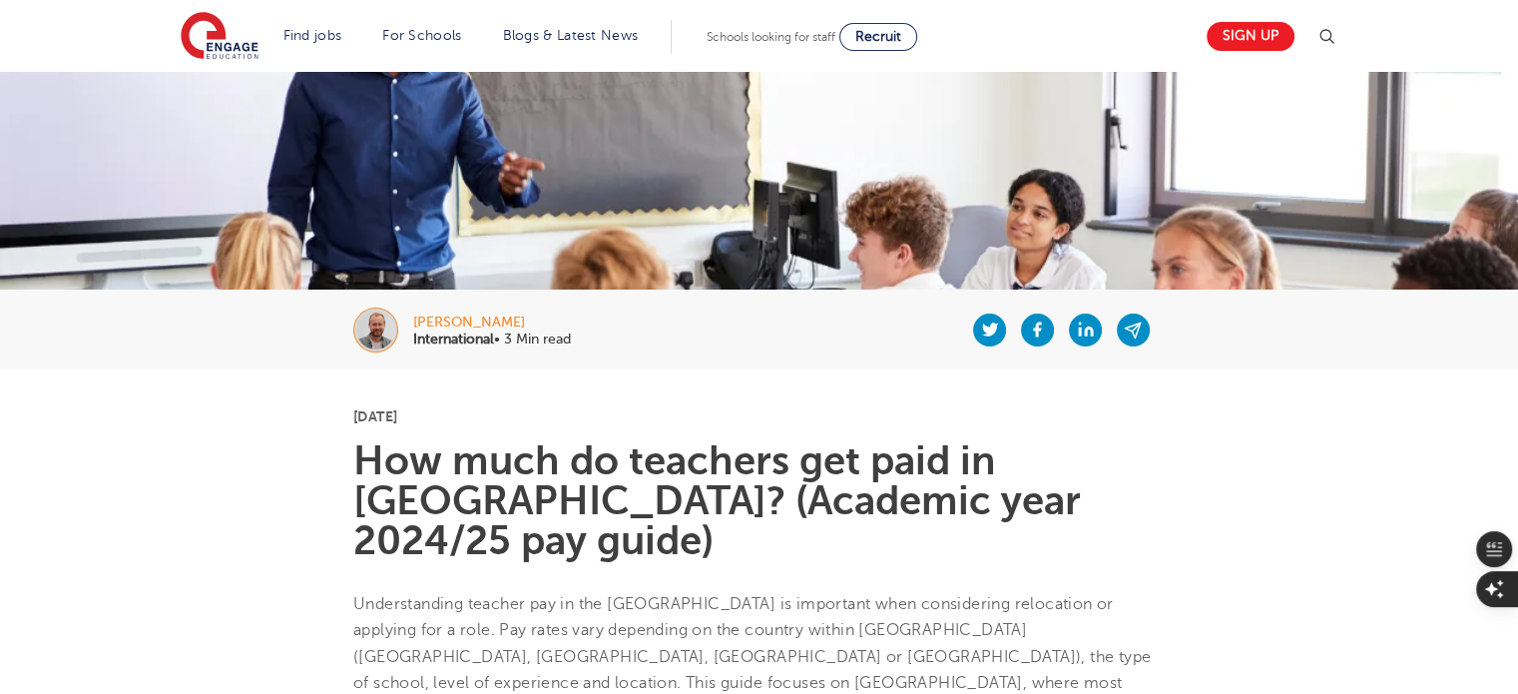
scroll to position [180, 0]
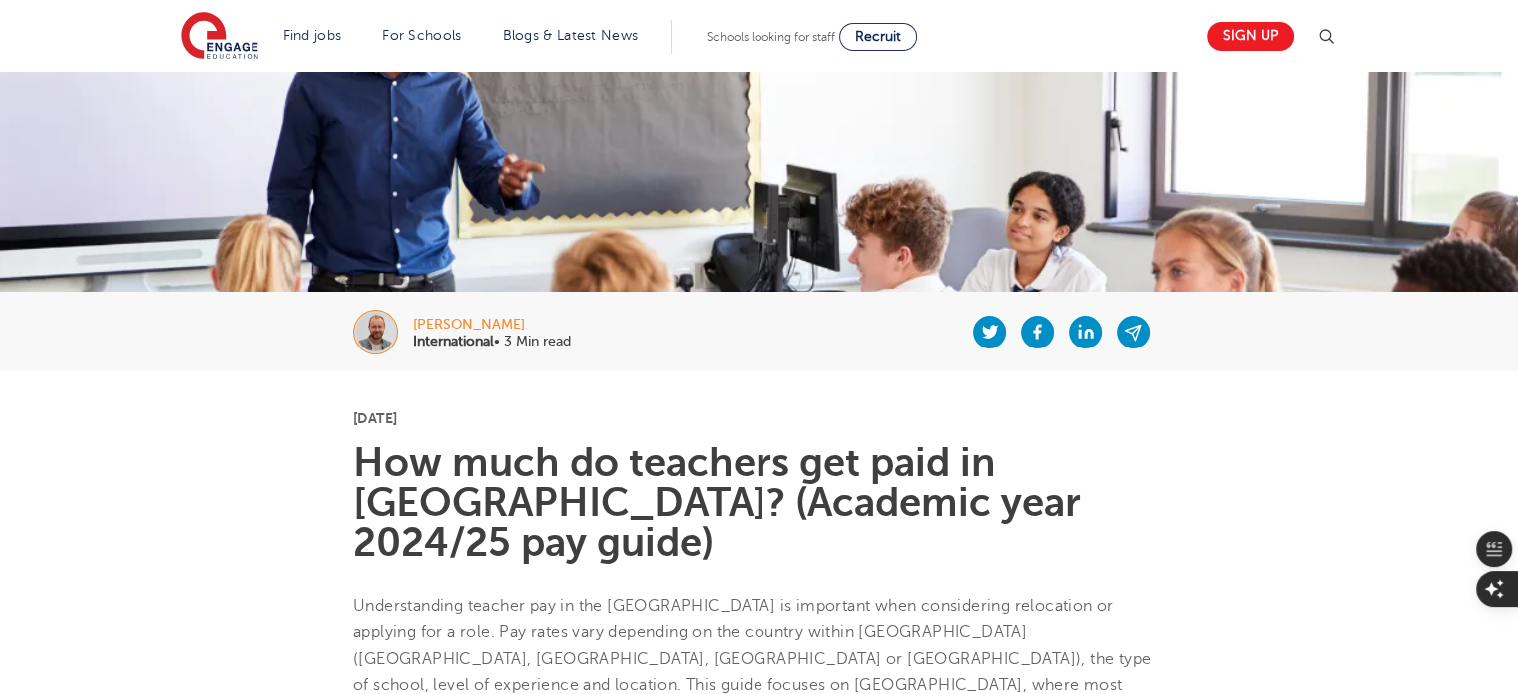
drag, startPoint x: 456, startPoint y: 419, endPoint x: 322, endPoint y: 422, distance: 133.8
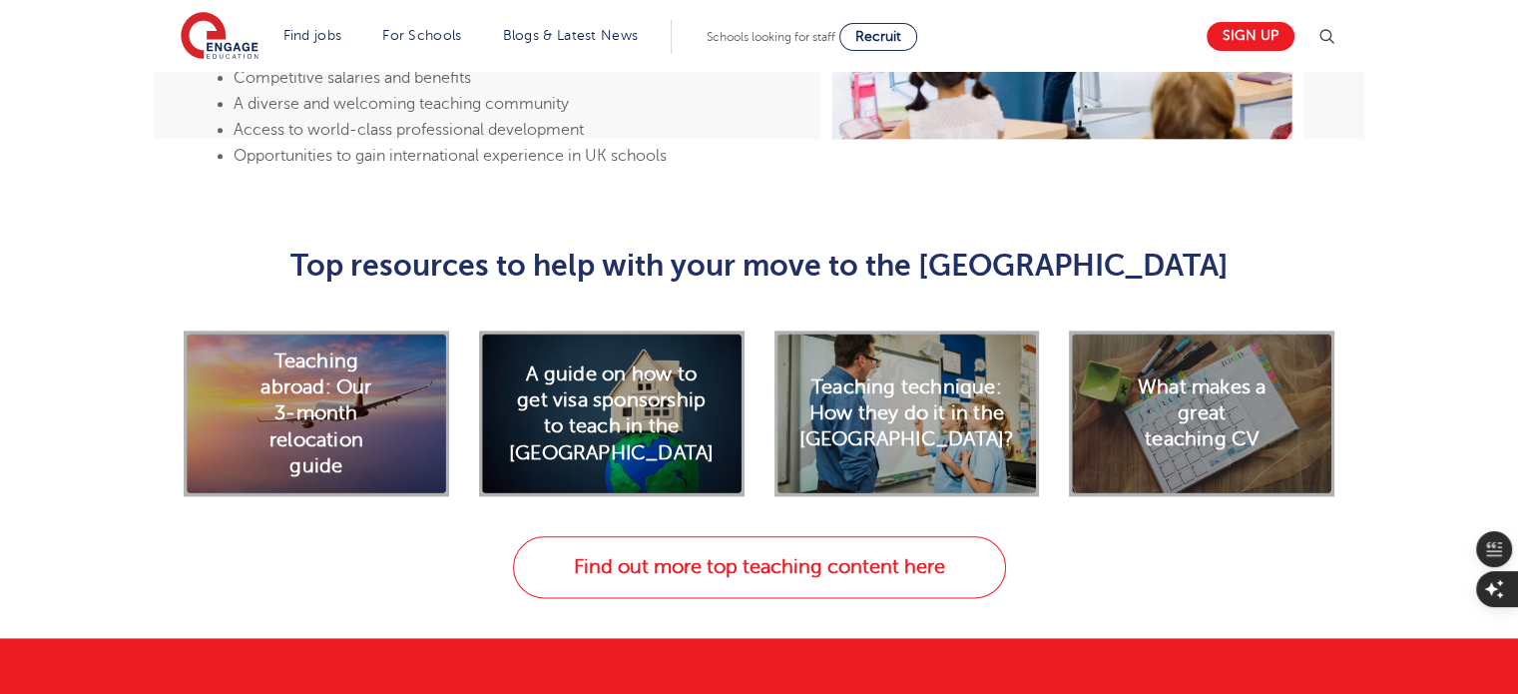
scroll to position [2431, 0]
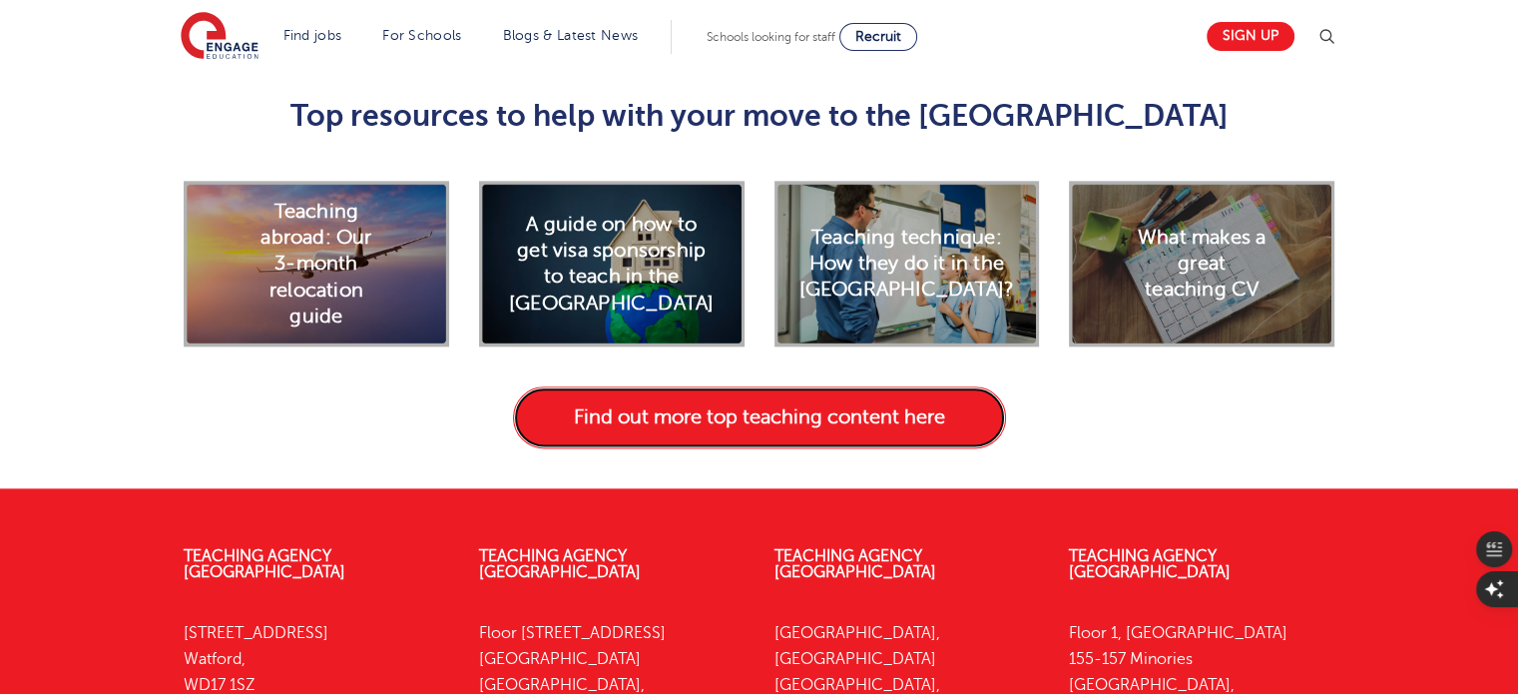
click at [813, 448] on link "Find out more top teaching content here" at bounding box center [759, 417] width 493 height 62
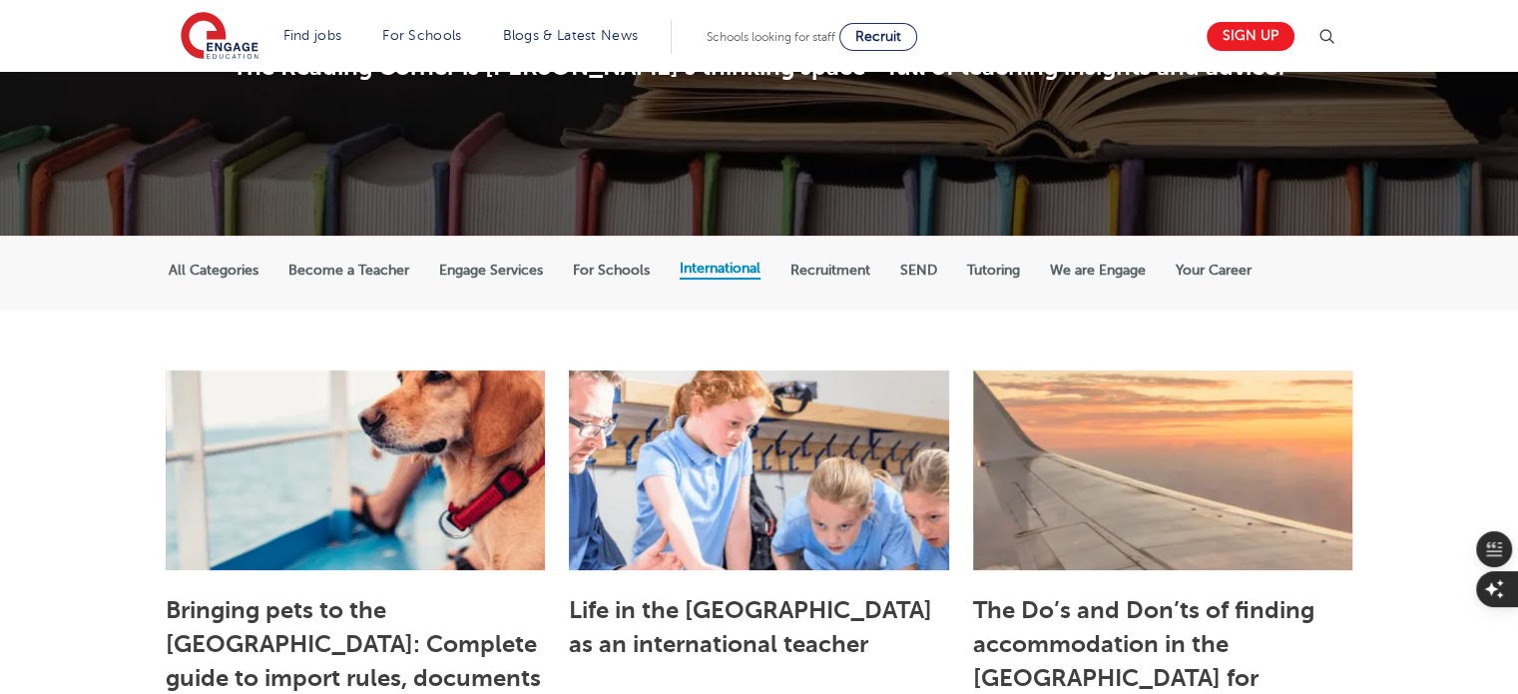
scroll to position [234, 0]
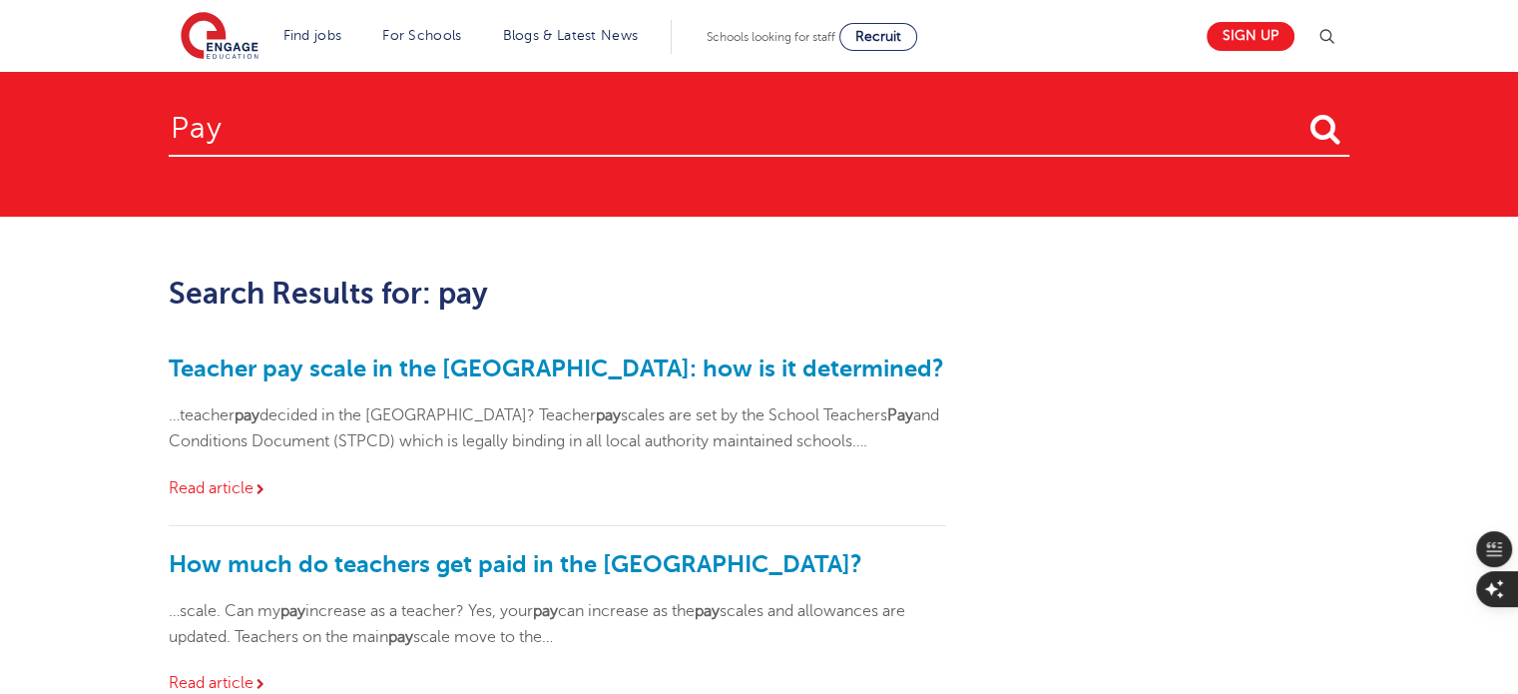
scroll to position [128, 0]
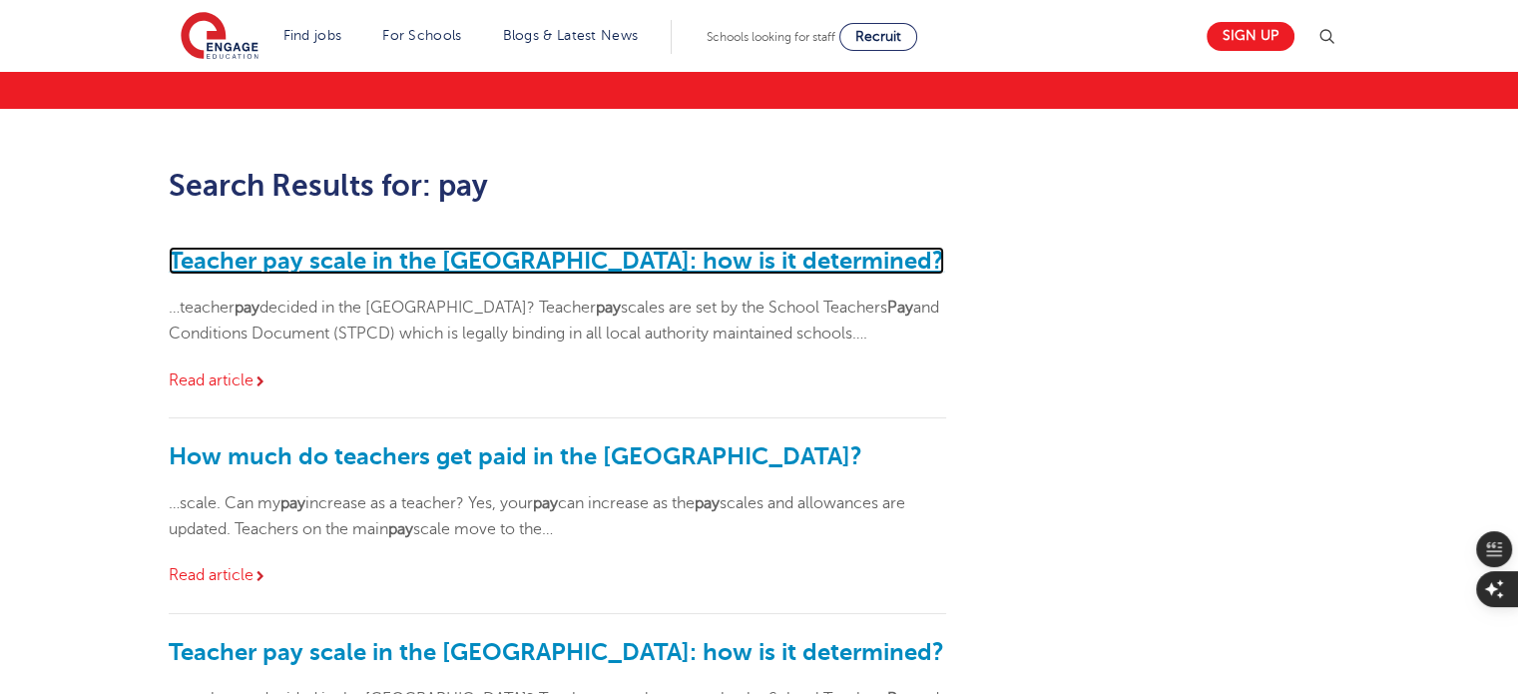
click at [627, 265] on link "Teacher pay scale in the UK: how is it determined?" at bounding box center [557, 261] width 776 height 28
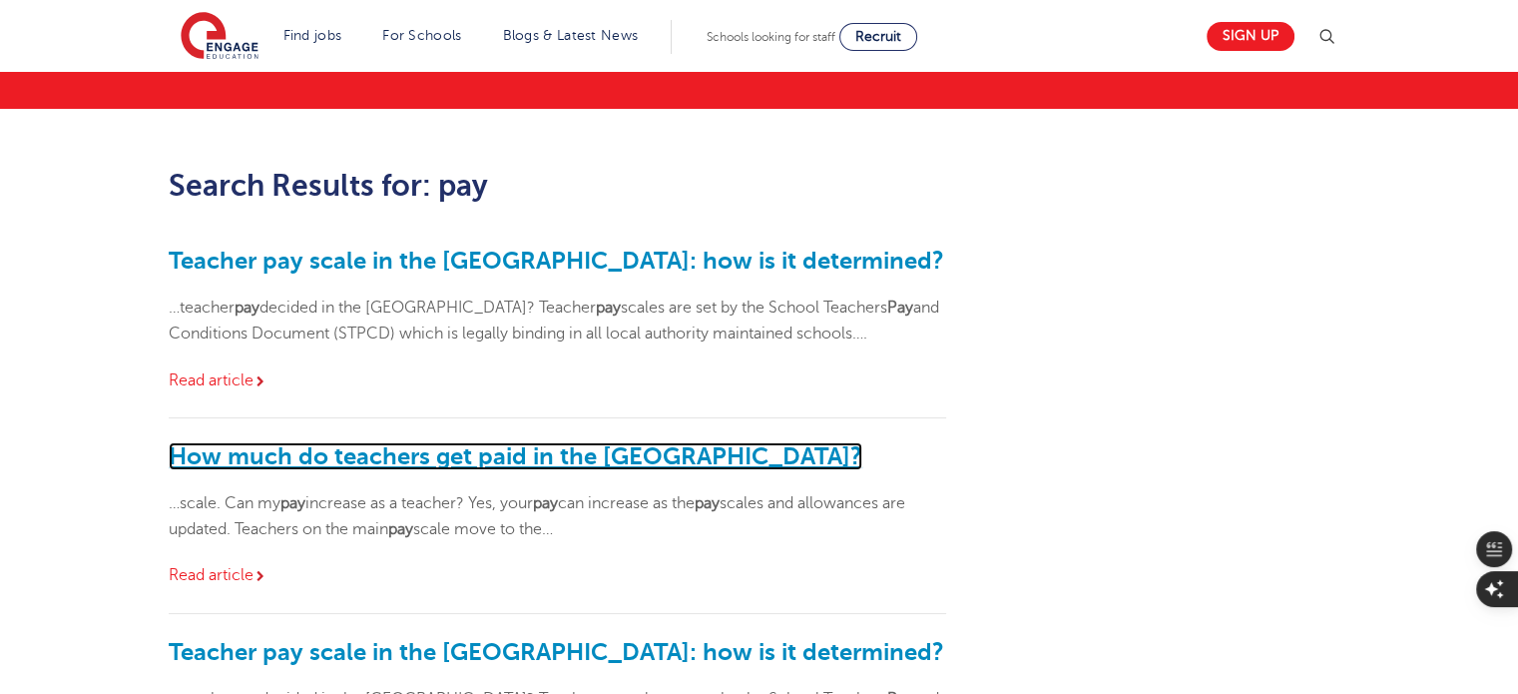
click at [551, 454] on link "How much do teachers get paid in the UK?" at bounding box center [516, 456] width 694 height 28
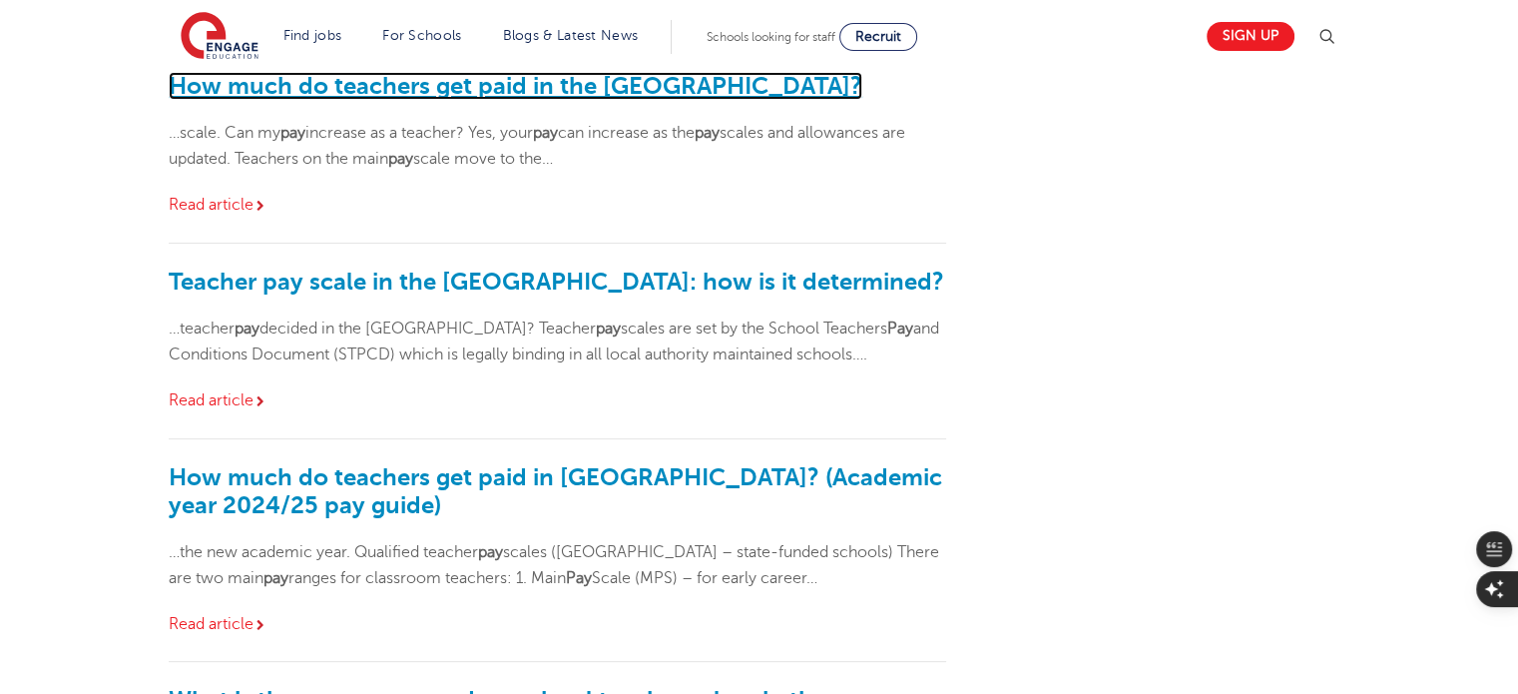
scroll to position [499, 0]
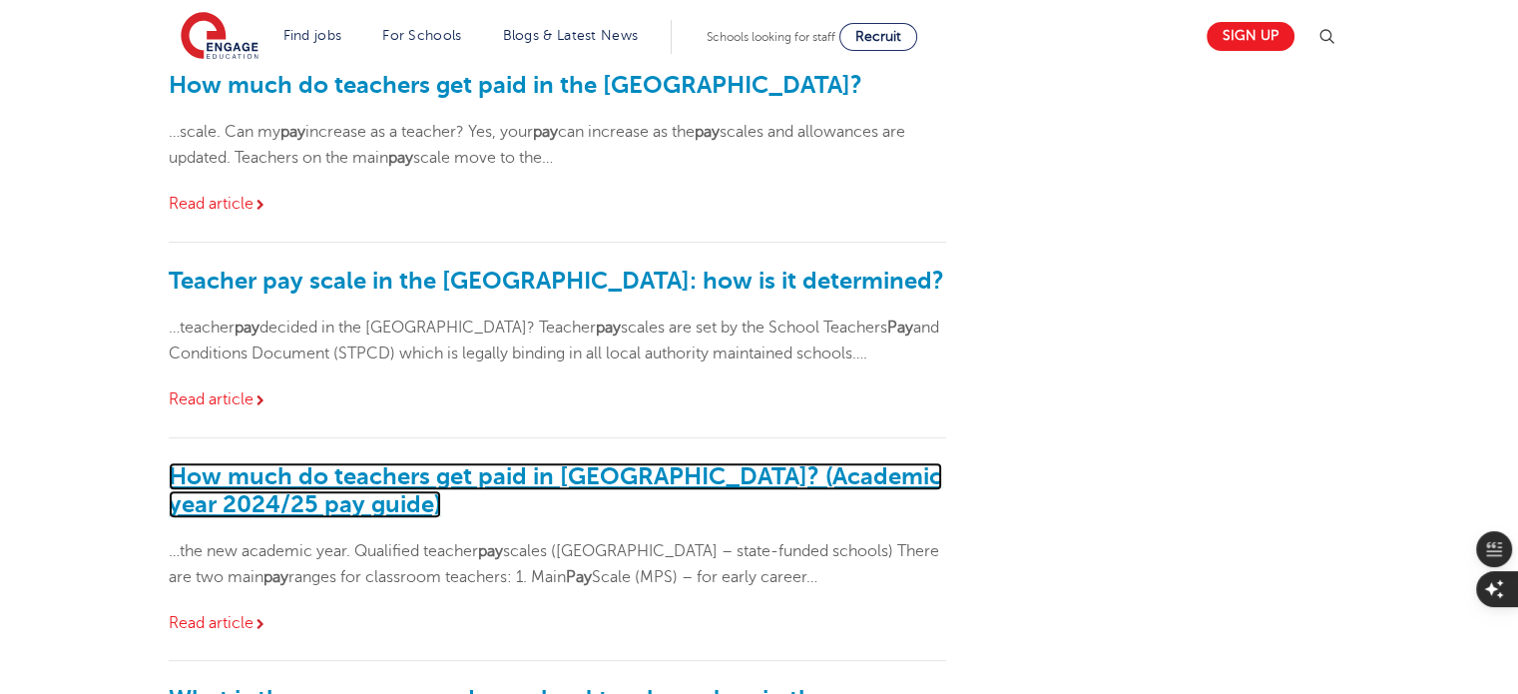
click at [503, 476] on link "How much do teachers get paid in England? (Academic year 2024/25 pay guide)" at bounding box center [556, 490] width 774 height 56
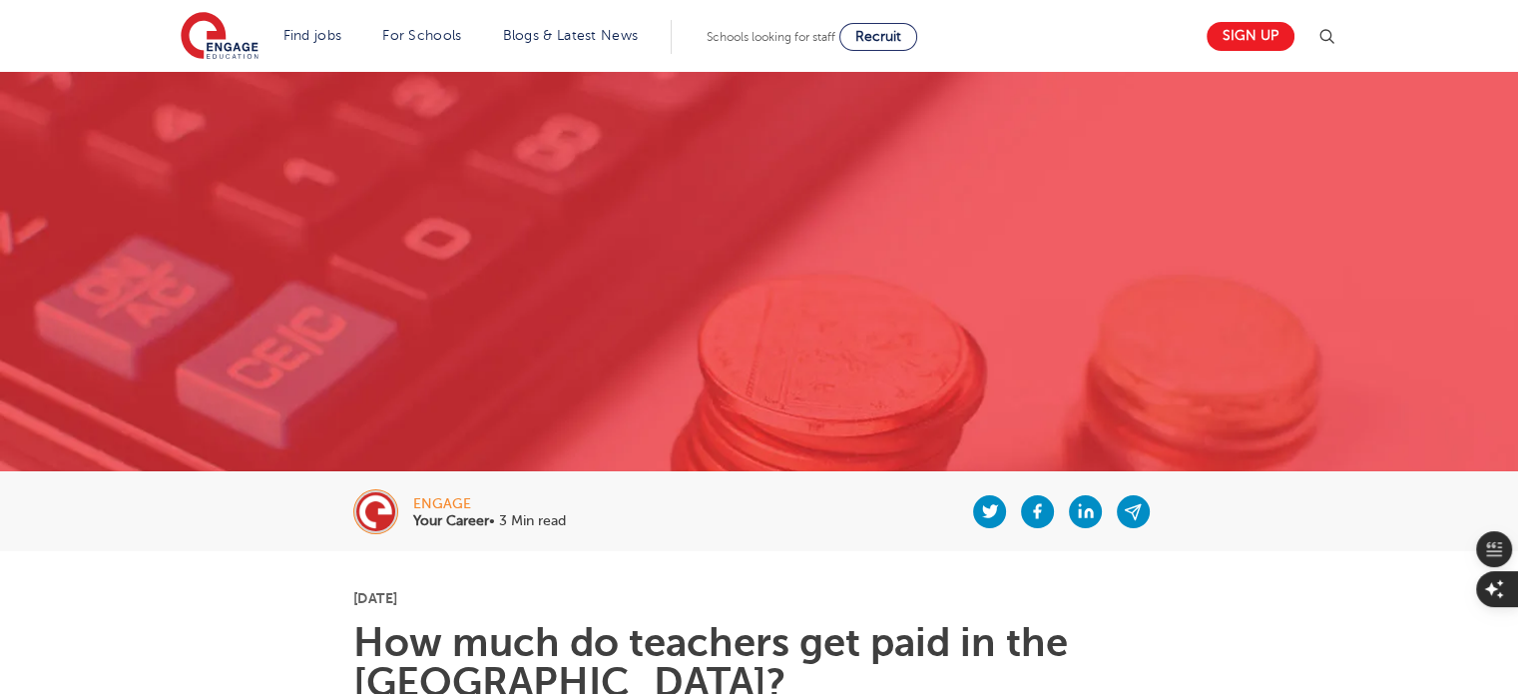
scroll to position [285, 0]
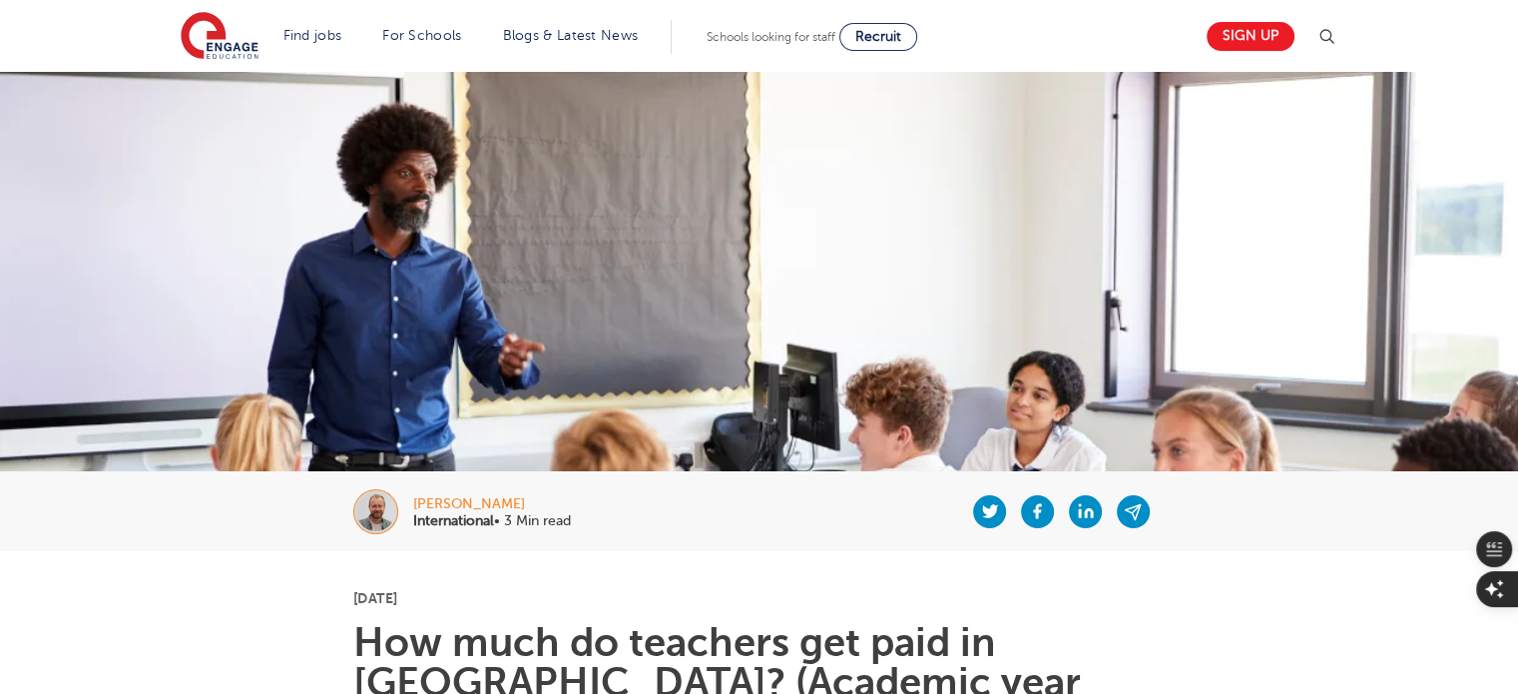
scroll to position [172, 0]
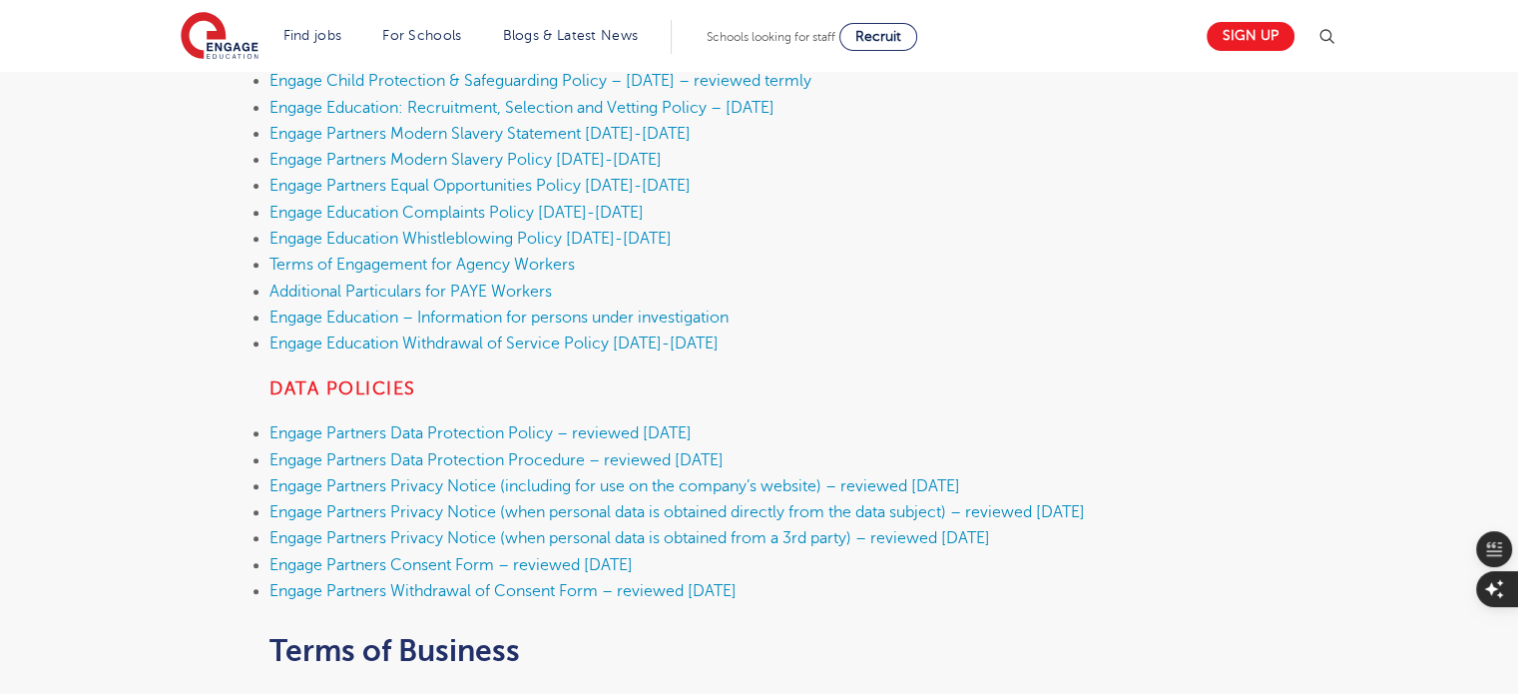
scroll to position [750, 0]
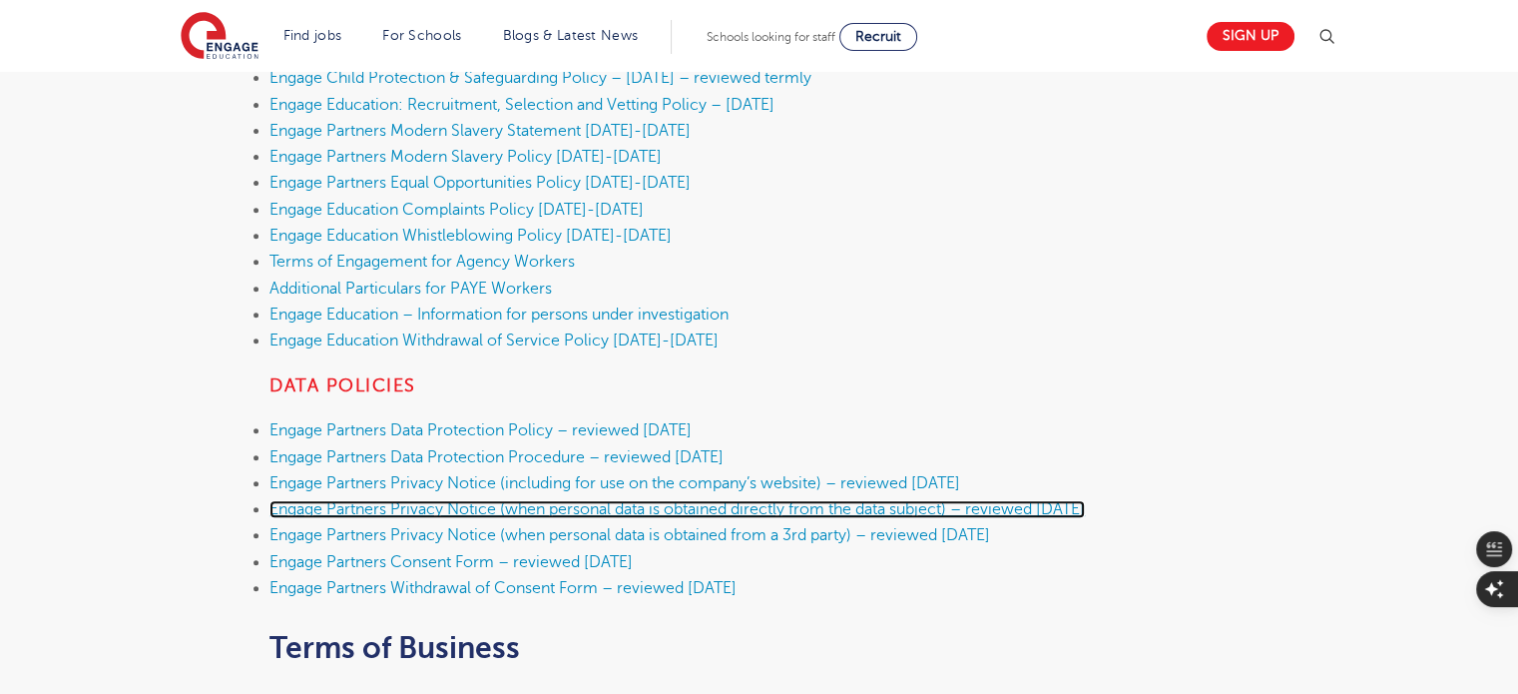
click at [647, 517] on link "Engage Partners Privacy Notice (when personal data is obtained directly from th…" at bounding box center [676, 509] width 815 height 18
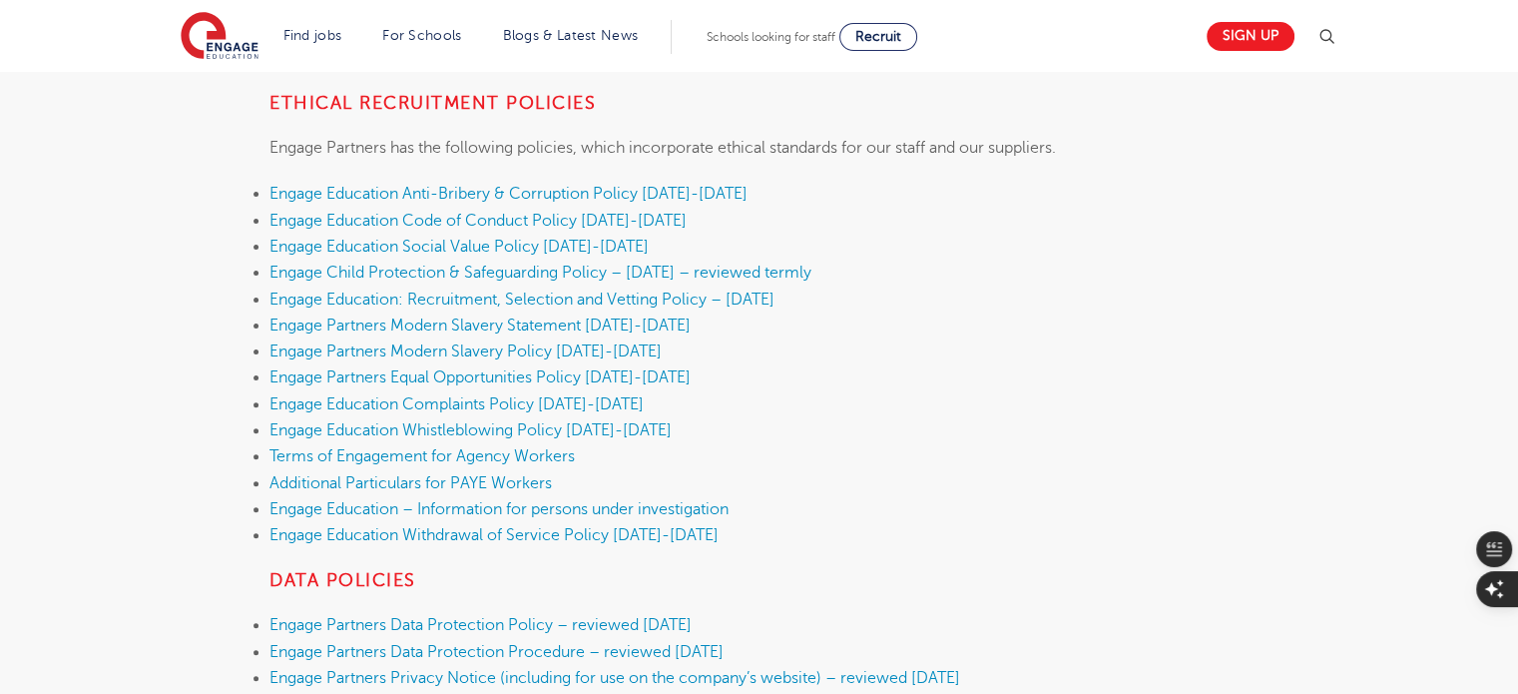
scroll to position [554, 0]
click at [627, 225] on link "Engage Education Code of Conduct Policy 2025-2026" at bounding box center [477, 222] width 417 height 18
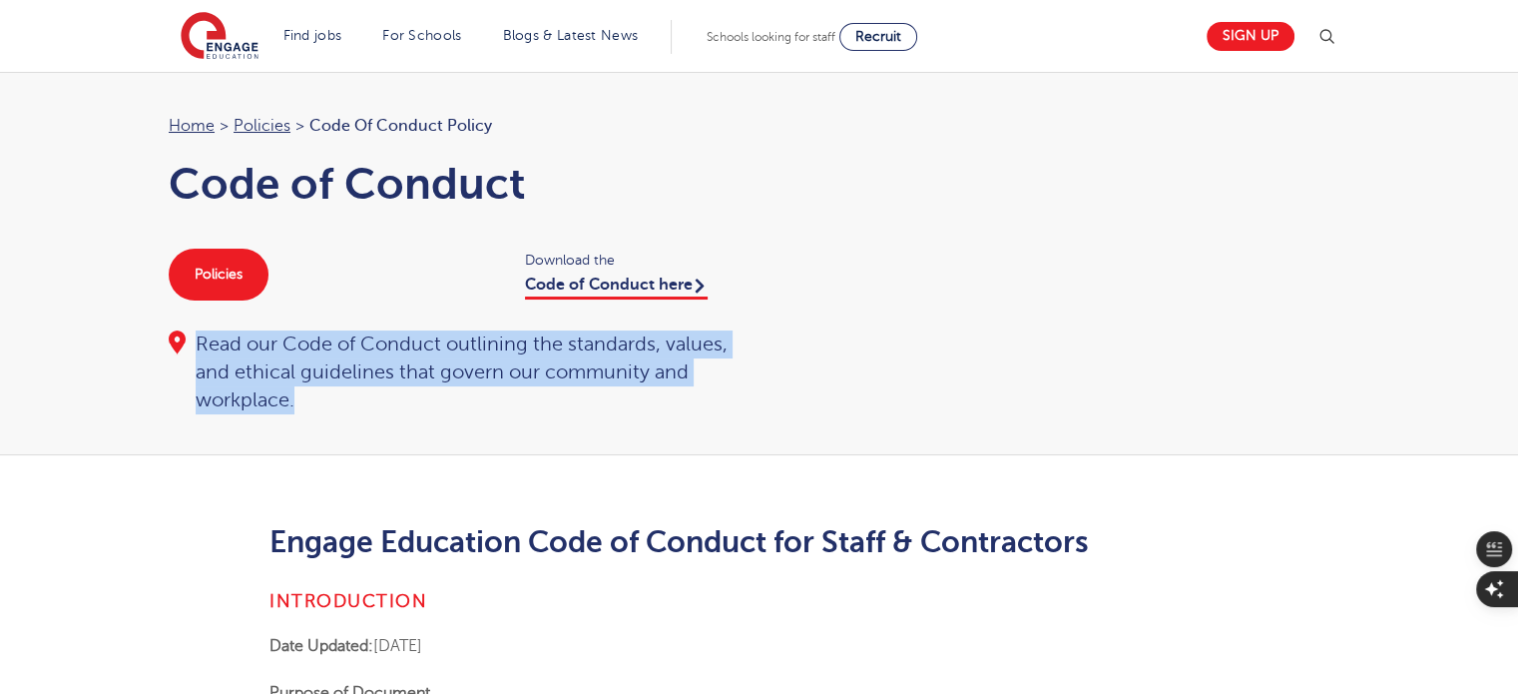
drag, startPoint x: 199, startPoint y: 344, endPoint x: 319, endPoint y: 414, distance: 139.5
click at [319, 414] on div "Home > Policies > Code of Conduct Policy Code of Conduct Policies Download the …" at bounding box center [759, 263] width 1518 height 383
click at [607, 284] on link "Code of Conduct here" at bounding box center [616, 287] width 183 height 24
click at [235, 269] on link "Policies" at bounding box center [219, 275] width 100 height 52
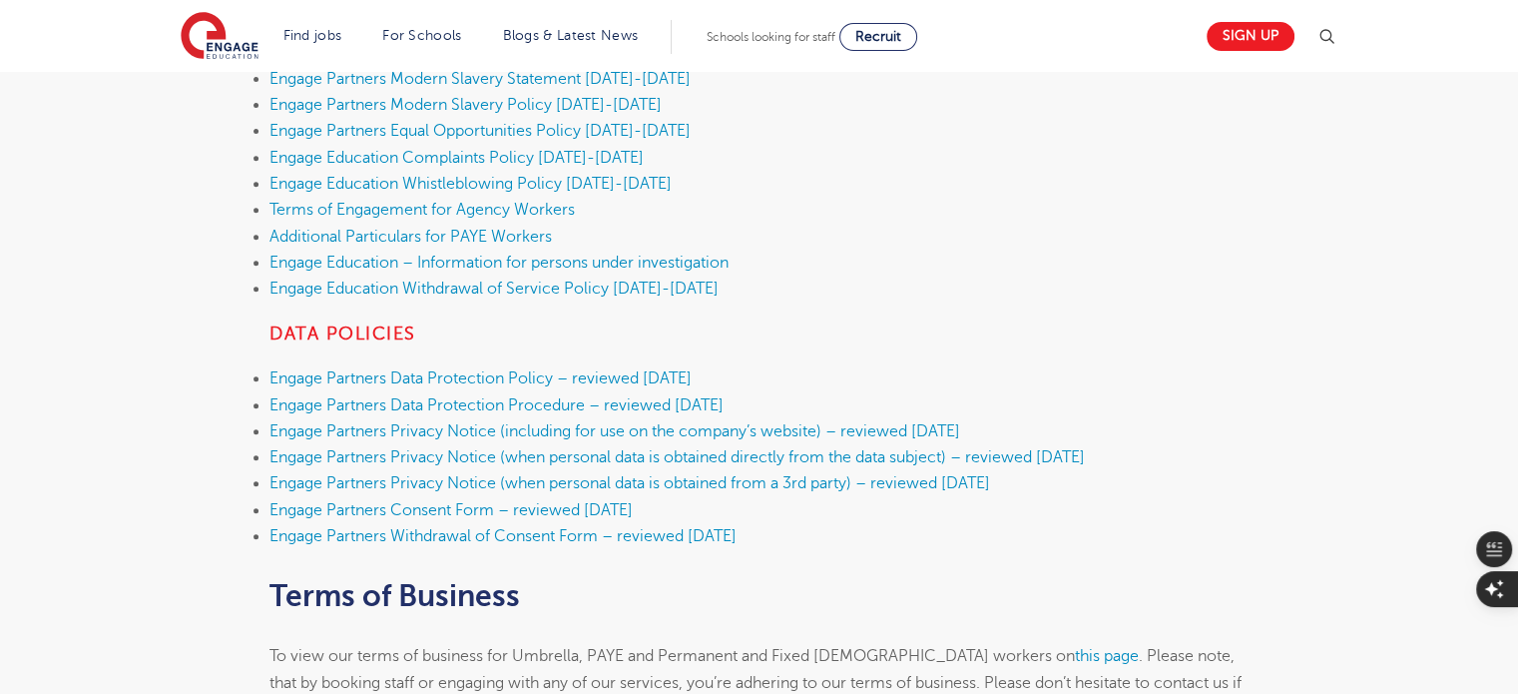
scroll to position [802, 0]
click at [621, 374] on link "Engage Partners Data Protection Policy – reviewed [DATE]" at bounding box center [480, 377] width 422 height 18
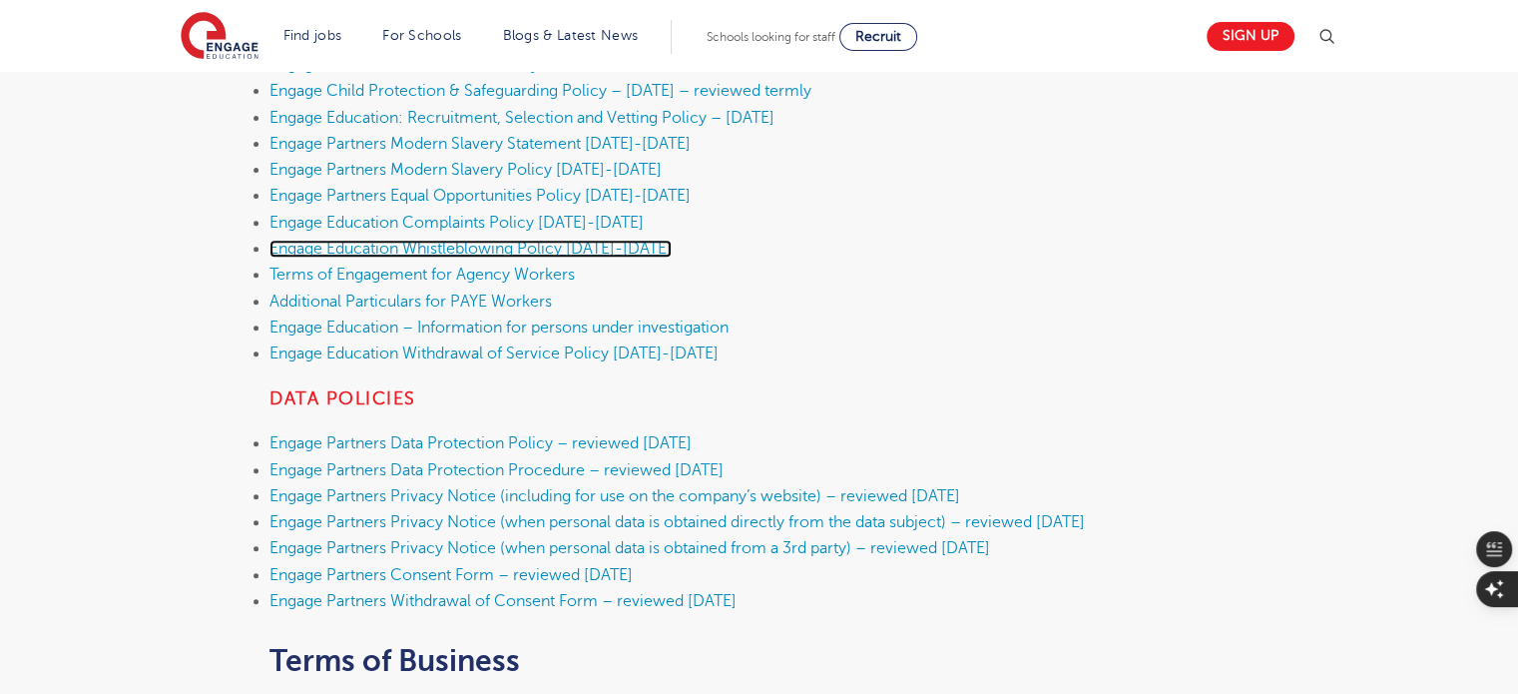
click at [393, 250] on link "Engage Education Whistleblowing Policy [DATE]-[DATE]" at bounding box center [470, 249] width 402 height 18
